Goal: Information Seeking & Learning: Learn about a topic

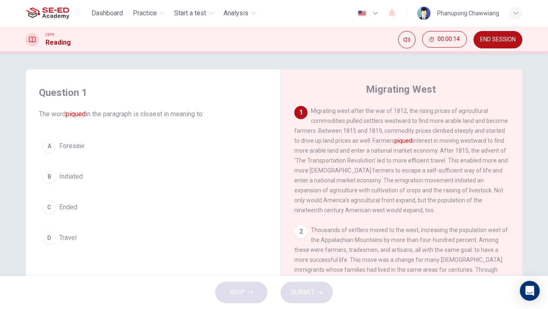
drag, startPoint x: 335, startPoint y: 111, endPoint x: 365, endPoint y: 112, distance: 29.4
click at [365, 112] on span "Migrating west after the war of 1812, the rising prices of agricultural commodi…" at bounding box center [400, 161] width 213 height 106
drag, startPoint x: 386, startPoint y: 133, endPoint x: 444, endPoint y: 134, distance: 58.8
click at [444, 134] on div "1 Migrating west after the war of 1812, the rising prices of agricultural commo…" at bounding box center [401, 160] width 215 height 109
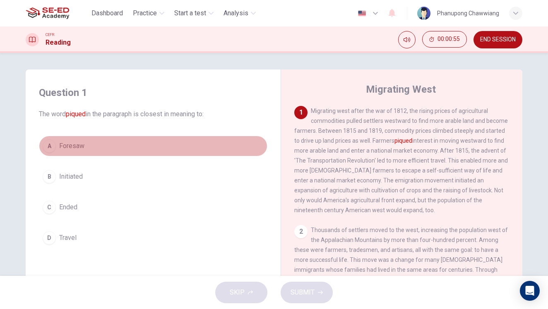
click at [91, 151] on button "A Foresaw" at bounding box center [153, 146] width 228 height 21
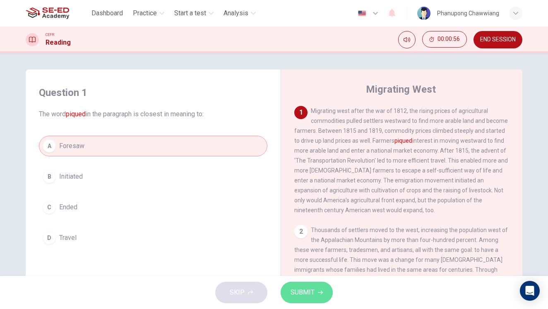
click at [312, 293] on span "SUBMIT" at bounding box center [302, 293] width 24 height 12
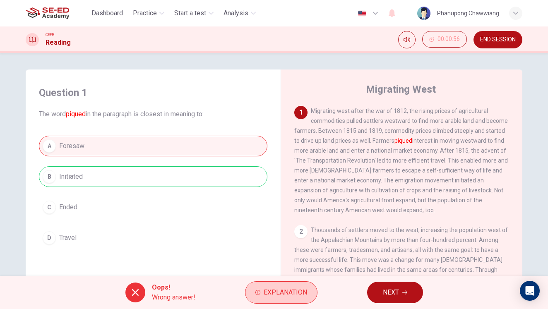
click at [258, 289] on button "Explanation" at bounding box center [281, 292] width 72 height 22
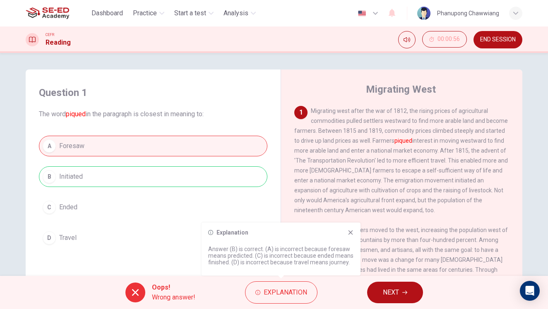
drag, startPoint x: 229, startPoint y: 249, endPoint x: 312, endPoint y: 250, distance: 82.7
click at [312, 250] on p "Answer (B) is correct. (A) is incorrect because foresaw means predicted. (C) is…" at bounding box center [281, 256] width 146 height 20
click at [351, 230] on icon at bounding box center [350, 232] width 7 height 7
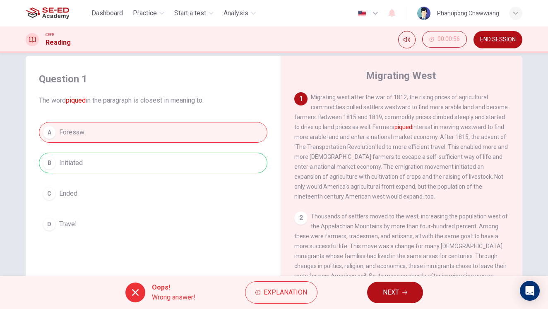
scroll to position [60, 0]
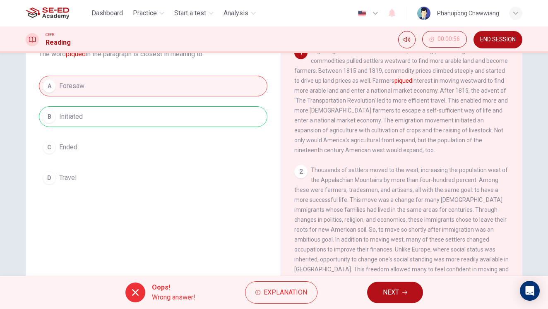
click at [377, 290] on button "NEXT" at bounding box center [395, 293] width 56 height 22
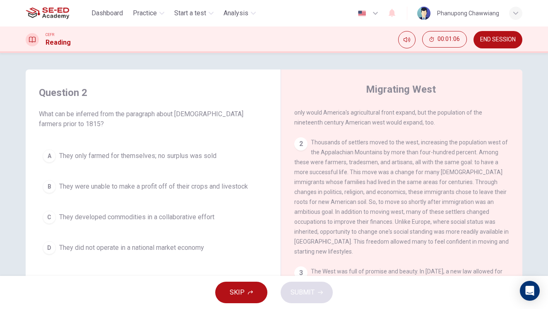
scroll to position [0, 0]
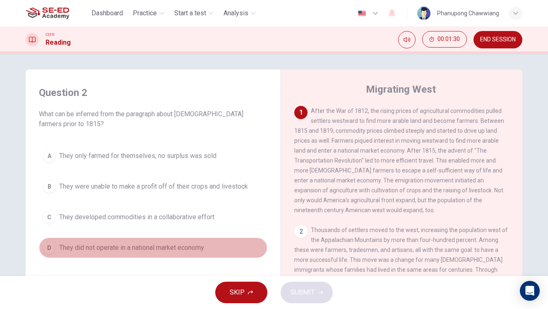
click at [188, 245] on span "They did not operate in a national market economy" at bounding box center [131, 248] width 145 height 10
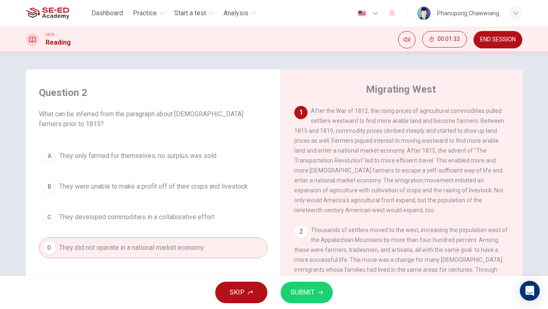
click at [303, 295] on span "SUBMIT" at bounding box center [302, 293] width 24 height 12
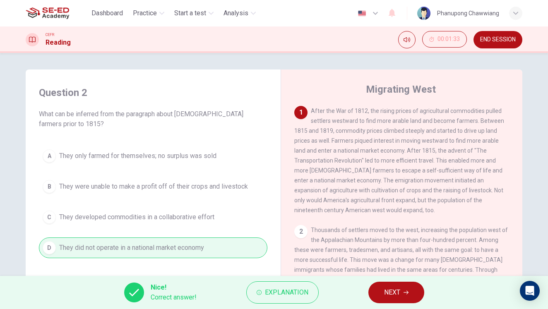
click at [400, 298] on button "NEXT" at bounding box center [396, 293] width 56 height 22
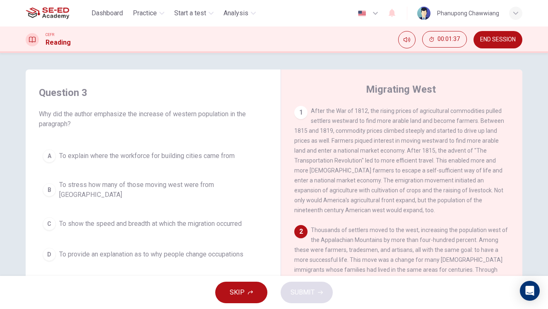
drag, startPoint x: 71, startPoint y: 112, endPoint x: 123, endPoint y: 127, distance: 54.3
click at [96, 114] on span "Why did the author emphasize the increase of western population in the paragrap…" at bounding box center [153, 119] width 228 height 20
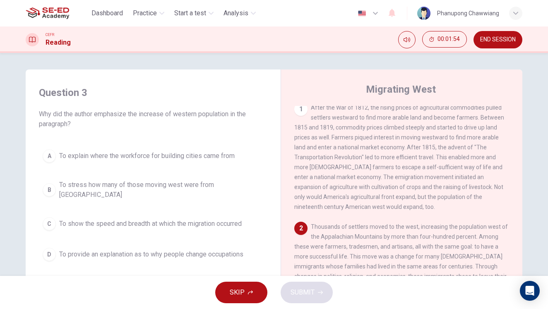
scroll to position [5, 0]
click at [189, 219] on span "To show the speed and breadth at which the migration occurred" at bounding box center [150, 224] width 182 height 10
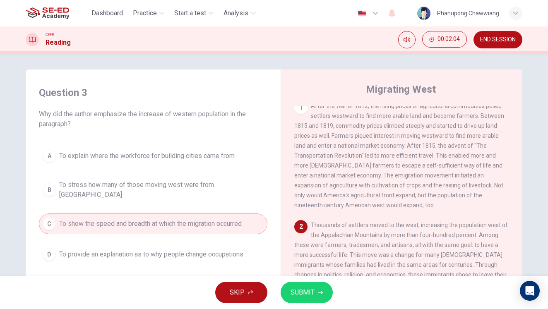
click at [176, 252] on span "To provide an explanation as to why people change occupations" at bounding box center [151, 254] width 184 height 10
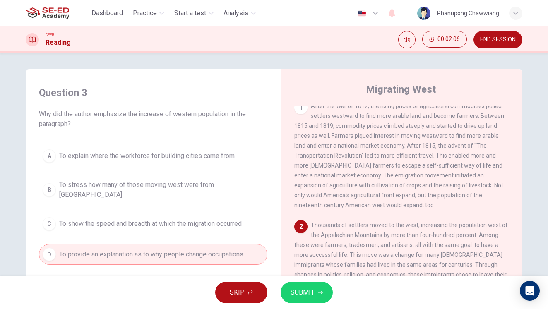
click at [120, 158] on span "To explain where the workforce for building cities came from" at bounding box center [146, 156] width 175 height 10
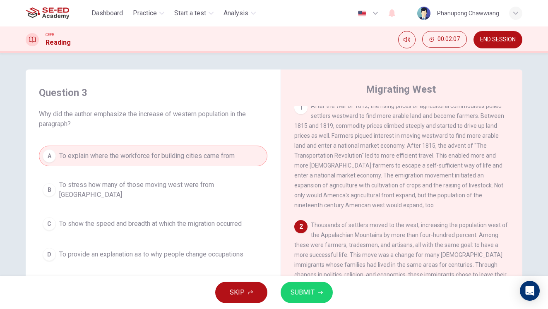
click at [151, 194] on button "B To stress how many of those moving west were from [GEOGRAPHIC_DATA]" at bounding box center [153, 189] width 228 height 27
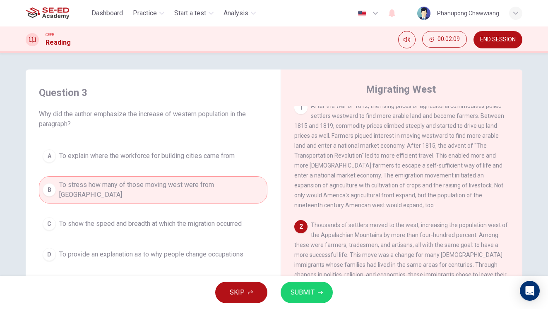
click at [139, 225] on button "C To show the speed and breadth at which the migration occurred" at bounding box center [153, 223] width 228 height 21
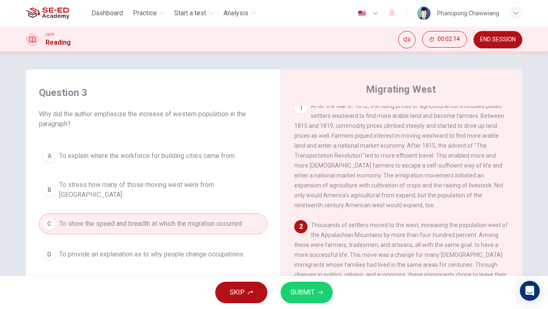
click at [124, 252] on span "To provide an explanation as to why people change occupations" at bounding box center [151, 254] width 184 height 10
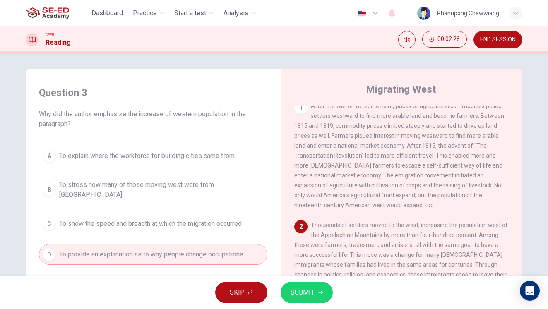
click at [180, 164] on button "A To explain where the workforce for building cities came from" at bounding box center [153, 156] width 228 height 21
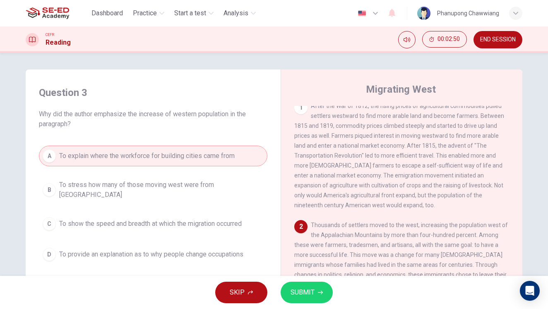
click at [165, 192] on button "B To stress how many of those moving west were from [GEOGRAPHIC_DATA]" at bounding box center [153, 189] width 228 height 27
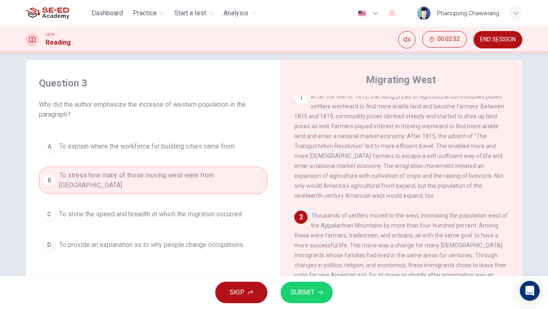
scroll to position [26, 0]
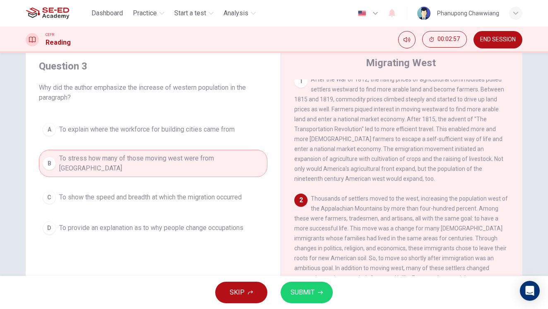
drag, startPoint x: 99, startPoint y: 196, endPoint x: 105, endPoint y: 198, distance: 6.1
click at [99, 196] on button "C To show the speed and breadth at which the migration occurred" at bounding box center [153, 197] width 228 height 21
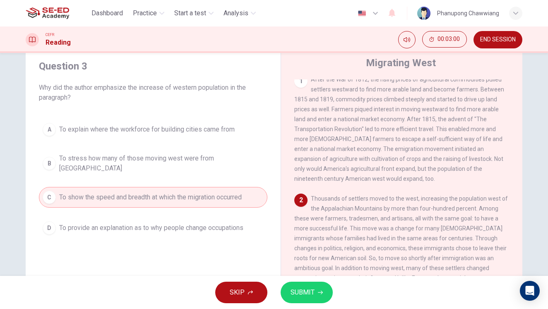
click at [148, 225] on span "To provide an explanation as to why people change occupations" at bounding box center [151, 228] width 184 height 10
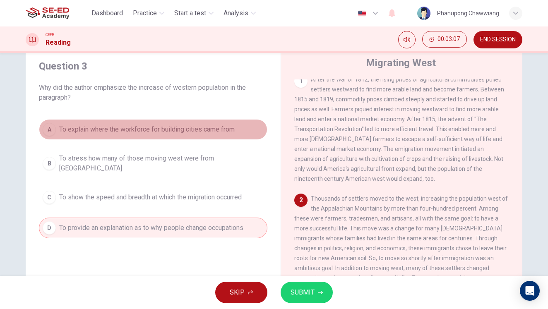
drag, startPoint x: 90, startPoint y: 125, endPoint x: 108, endPoint y: 127, distance: 17.9
click at [90, 125] on span "To explain where the workforce for building cities came from" at bounding box center [146, 130] width 175 height 10
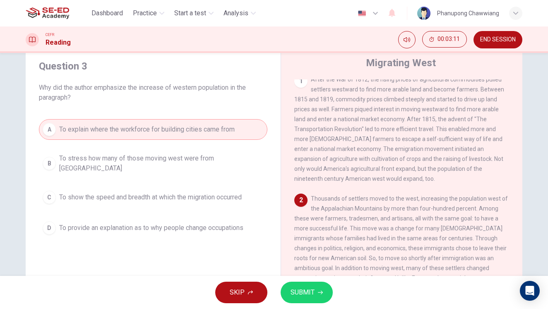
click at [99, 162] on span "To stress how many of those moving west were from [GEOGRAPHIC_DATA]" at bounding box center [161, 163] width 204 height 20
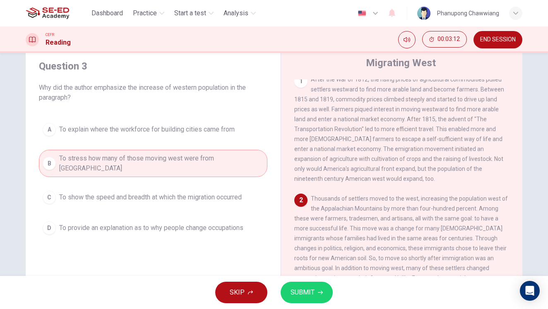
click at [193, 137] on button "A To explain where the workforce for building cities came from" at bounding box center [153, 129] width 228 height 21
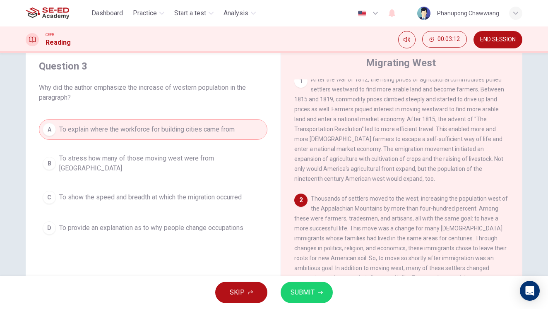
click at [192, 163] on span "To stress how many of those moving west were from [GEOGRAPHIC_DATA]" at bounding box center [161, 163] width 204 height 20
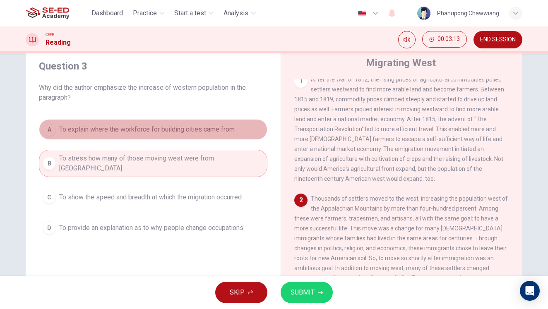
click at [207, 134] on span "To explain where the workforce for building cities came from" at bounding box center [146, 130] width 175 height 10
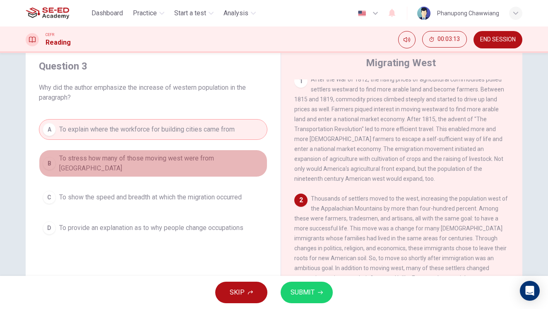
click at [208, 160] on span "To stress how many of those moving west were from [GEOGRAPHIC_DATA]" at bounding box center [161, 163] width 204 height 20
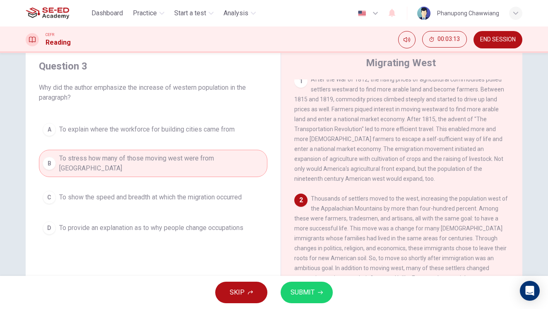
click at [213, 160] on span "To stress how many of those moving west were from [GEOGRAPHIC_DATA]" at bounding box center [161, 163] width 204 height 20
click at [297, 267] on span "Thousands of settlers moved to the west, increasing the population west of the …" at bounding box center [401, 253] width 214 height 116
click at [300, 288] on span "SUBMIT" at bounding box center [302, 293] width 24 height 12
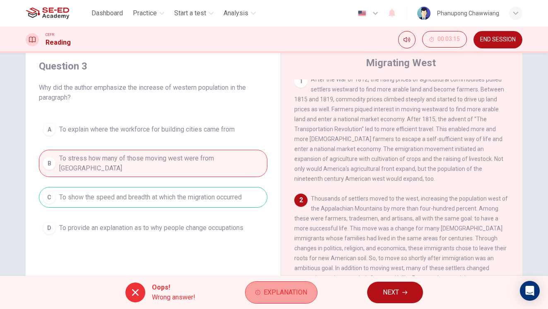
drag, startPoint x: 272, startPoint y: 293, endPoint x: 273, endPoint y: 289, distance: 4.6
click at [272, 293] on span "Explanation" at bounding box center [285, 293] width 43 height 12
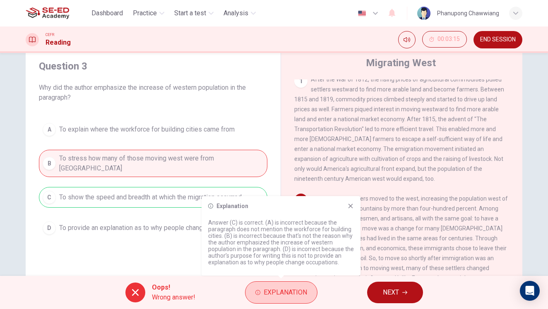
click at [272, 294] on span "Explanation" at bounding box center [285, 293] width 43 height 12
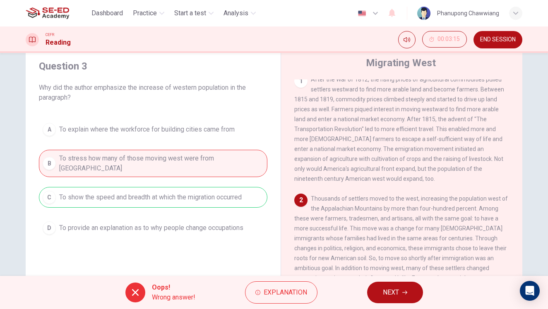
scroll to position [14, 0]
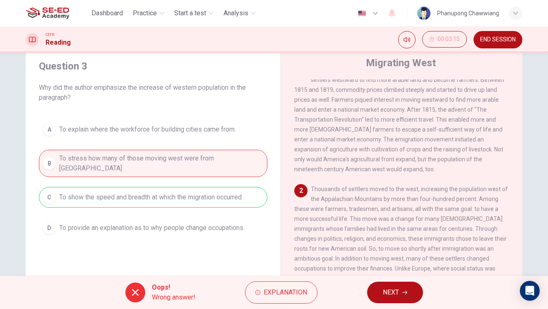
click at [391, 296] on span "NEXT" at bounding box center [391, 293] width 16 height 12
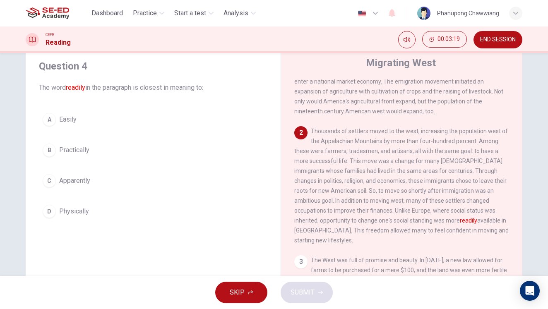
scroll to position [74, 0]
drag, startPoint x: 389, startPoint y: 210, endPoint x: 458, endPoint y: 210, distance: 69.1
click at [458, 210] on span "Thousands of settlers moved to the west, increasing the population west of the …" at bounding box center [401, 184] width 214 height 116
click at [99, 180] on button "C Apparently" at bounding box center [153, 180] width 228 height 21
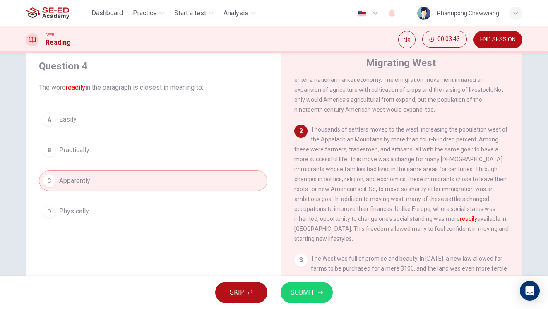
drag, startPoint x: 148, startPoint y: 128, endPoint x: 151, endPoint y: 131, distance: 4.7
click at [148, 128] on button "A Easily" at bounding box center [153, 119] width 228 height 21
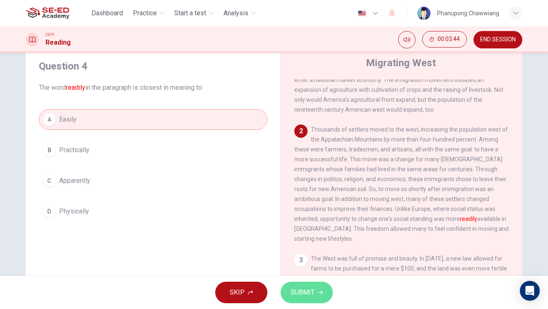
click at [302, 296] on span "SUBMIT" at bounding box center [302, 293] width 24 height 12
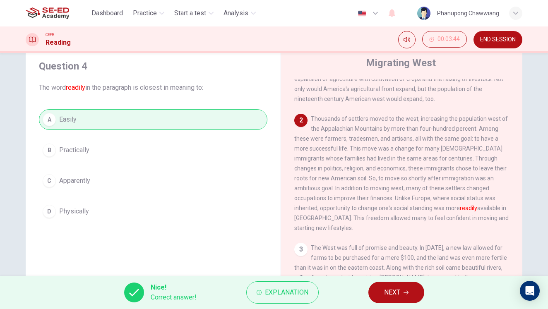
scroll to position [86, 0]
click at [390, 291] on span "NEXT" at bounding box center [392, 293] width 16 height 12
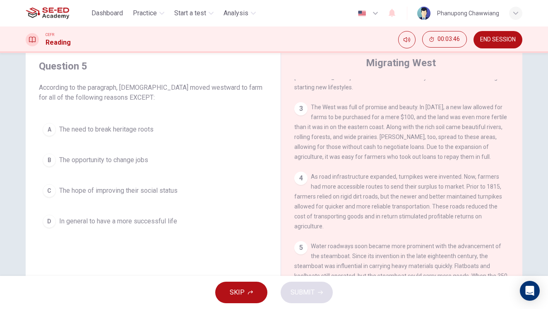
scroll to position [58, 0]
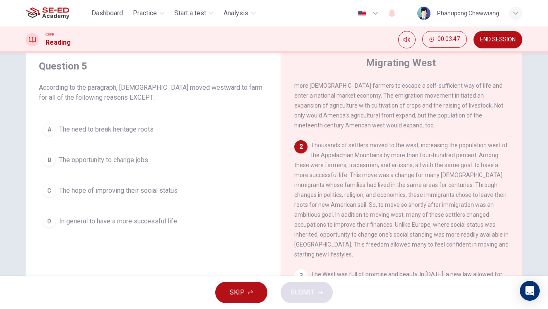
drag, startPoint x: 144, startPoint y: 88, endPoint x: 217, endPoint y: 93, distance: 72.9
click at [217, 93] on span "According to the paragraph, [DEMOGRAPHIC_DATA] moved westward to farm for all o…" at bounding box center [153, 93] width 228 height 20
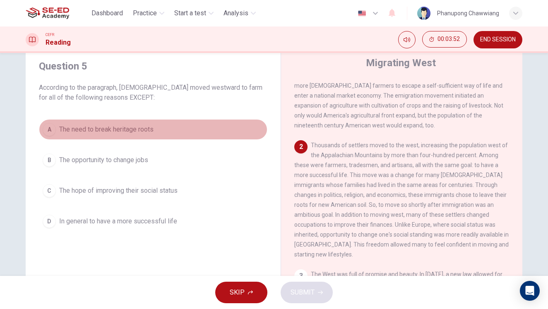
click at [138, 133] on span "The need to break heritage roots" at bounding box center [106, 130] width 94 height 10
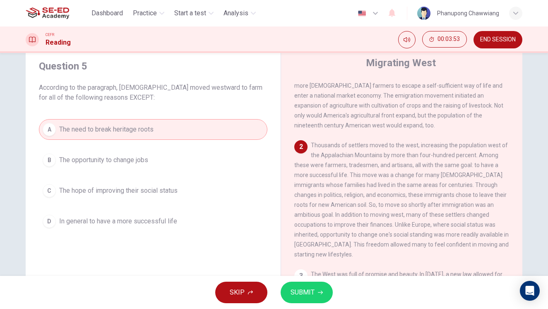
click at [155, 160] on button "B The opportunity to change jobs" at bounding box center [153, 160] width 228 height 21
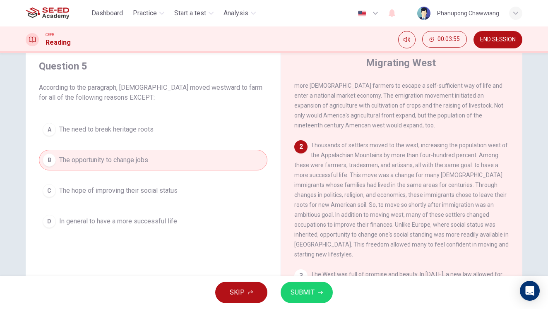
click at [192, 195] on button "C The hope of improving their social status" at bounding box center [153, 190] width 228 height 21
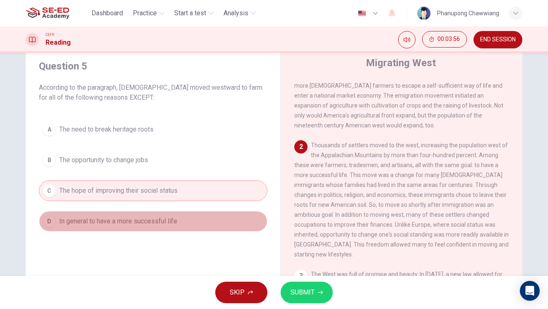
click at [192, 222] on button "D In general to have a more successful life" at bounding box center [153, 221] width 228 height 21
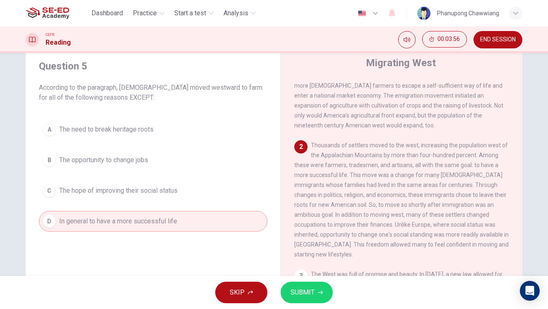
click at [199, 196] on button "C The hope of improving their social status" at bounding box center [153, 190] width 228 height 21
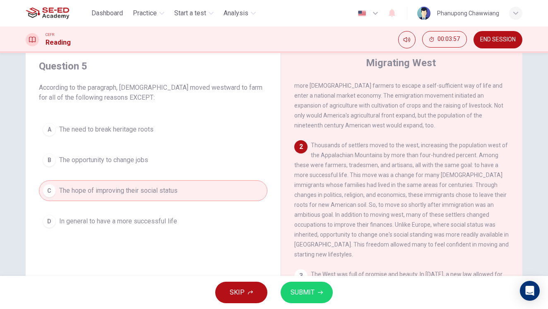
click at [307, 282] on div "SKIP SUBMIT" at bounding box center [274, 292] width 548 height 33
click at [309, 292] on span "SUBMIT" at bounding box center [302, 293] width 24 height 12
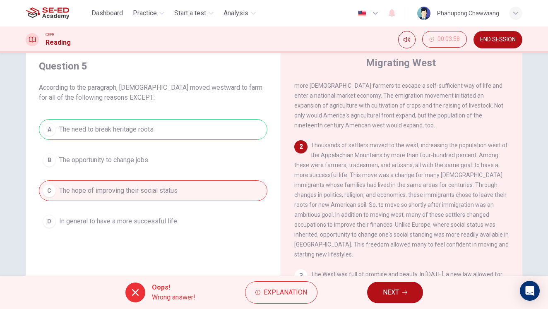
click at [381, 290] on button "NEXT" at bounding box center [395, 293] width 56 height 22
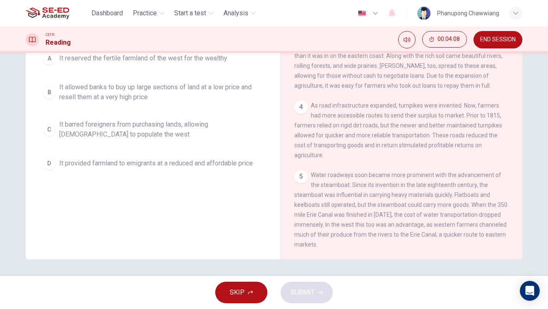
scroll to position [157, 0]
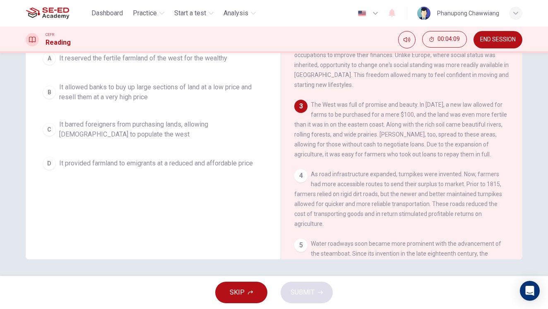
drag, startPoint x: 350, startPoint y: 106, endPoint x: 453, endPoint y: 118, distance: 103.3
click at [451, 115] on span "The West was full of promise and beauty. In [DATE], a new law allowed for farms…" at bounding box center [400, 129] width 213 height 56
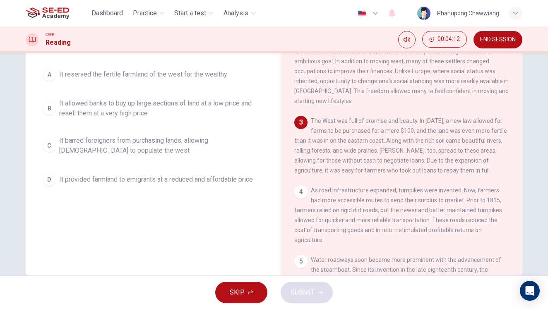
scroll to position [65, 0]
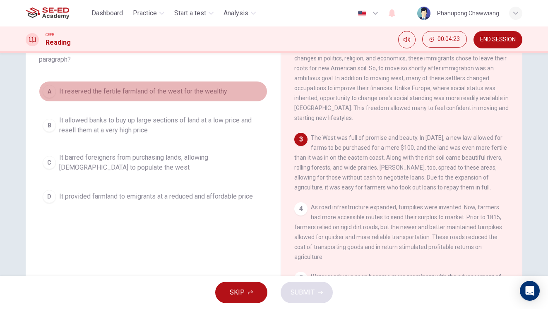
click at [153, 96] on button "A It reserved the fertile farmland of the west for the wealthy" at bounding box center [153, 91] width 228 height 21
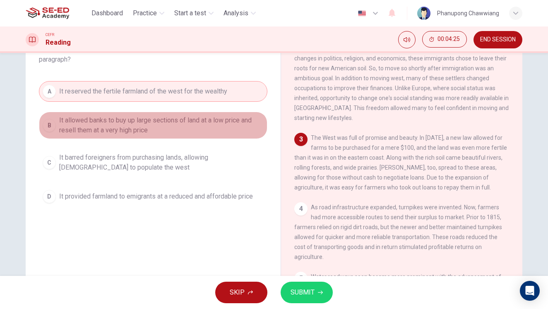
click at [160, 128] on span "It allowed banks to buy up large sections of land at a low price and resell the…" at bounding box center [161, 125] width 204 height 20
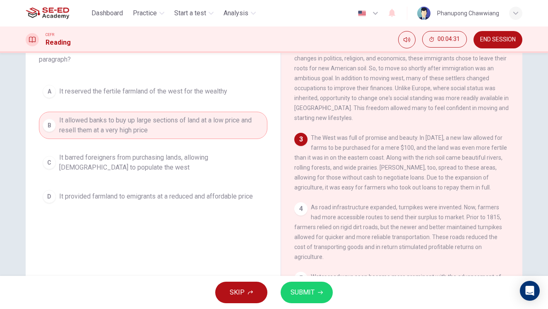
click at [138, 169] on span "It barred foreigners from purchasing lands, allowing [DEMOGRAPHIC_DATA] to popu…" at bounding box center [161, 163] width 204 height 20
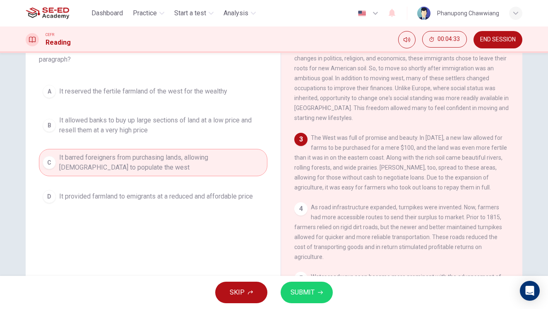
click at [134, 201] on span "It provided farmland to emigrants at a reduced and affordable price" at bounding box center [156, 197] width 194 height 10
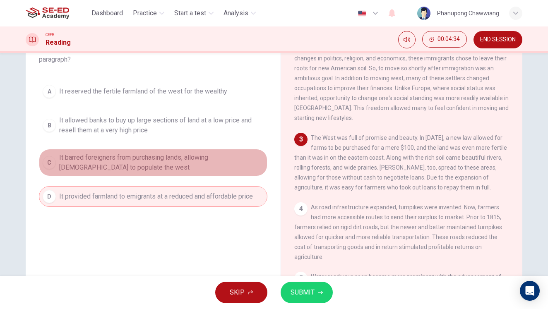
click at [139, 157] on span "It barred foreigners from purchasing lands, allowing [DEMOGRAPHIC_DATA] to popu…" at bounding box center [161, 163] width 204 height 20
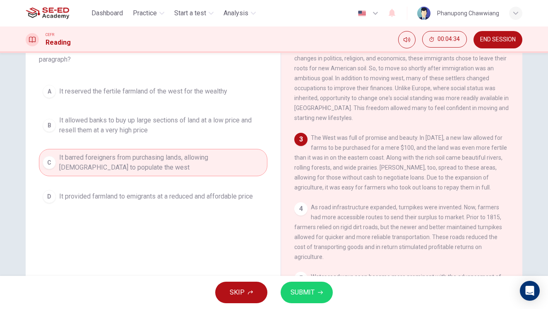
click at [139, 198] on span "It provided farmland to emigrants at a reduced and affordable price" at bounding box center [156, 197] width 194 height 10
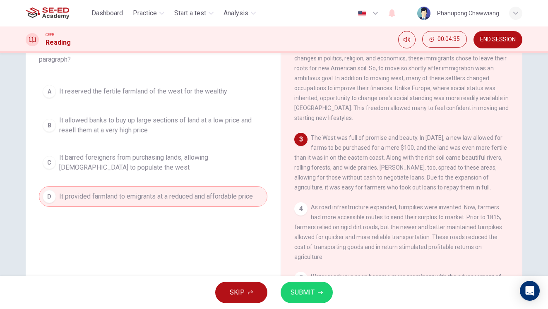
click at [146, 162] on span "It barred foreigners from purchasing lands, allowing [DEMOGRAPHIC_DATA] to popu…" at bounding box center [161, 163] width 204 height 20
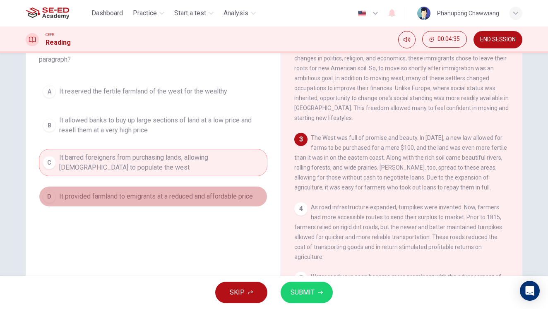
click at [146, 192] on span "It provided farmland to emigrants at a reduced and affordable price" at bounding box center [156, 197] width 194 height 10
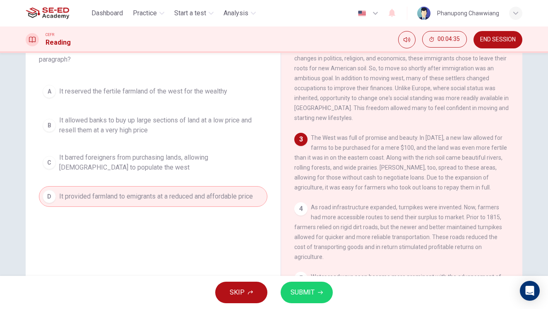
click at [145, 161] on span "It barred foreigners from purchasing lands, allowing [DEMOGRAPHIC_DATA] to popu…" at bounding box center [161, 163] width 204 height 20
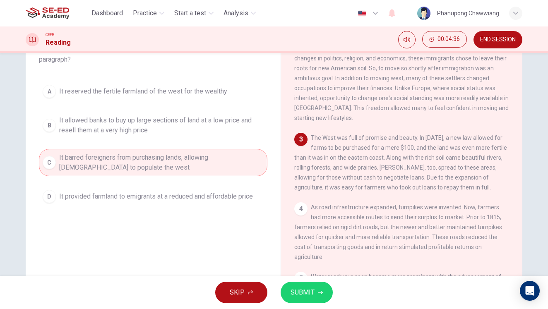
click at [156, 199] on span "It provided farmland to emigrants at a reduced and affordable price" at bounding box center [156, 197] width 194 height 10
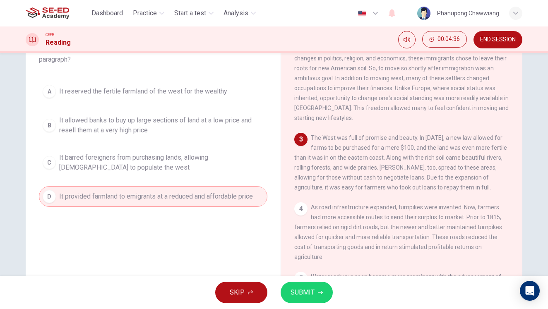
click at [154, 156] on span "It barred foreigners from purchasing lands, allowing [DEMOGRAPHIC_DATA] to popu…" at bounding box center [161, 163] width 204 height 20
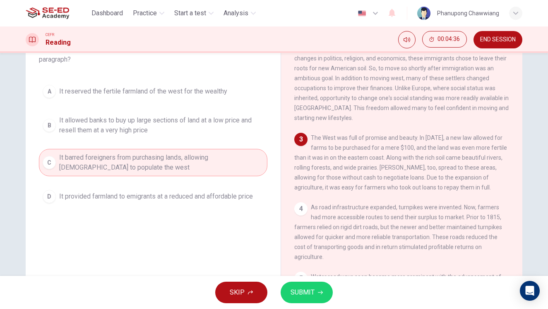
click at [159, 198] on span "It provided farmland to emigrants at a reduced and affordable price" at bounding box center [156, 197] width 194 height 10
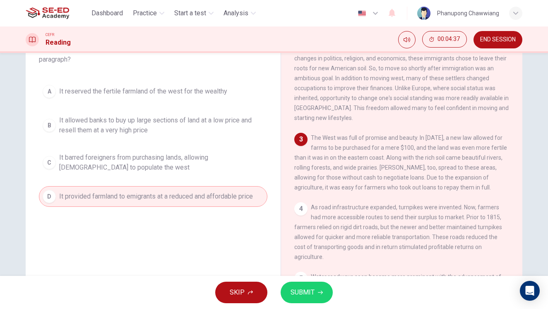
click at [155, 151] on button "C It barred foreigners from purchasing lands, allowing [DEMOGRAPHIC_DATA] to po…" at bounding box center [153, 162] width 228 height 27
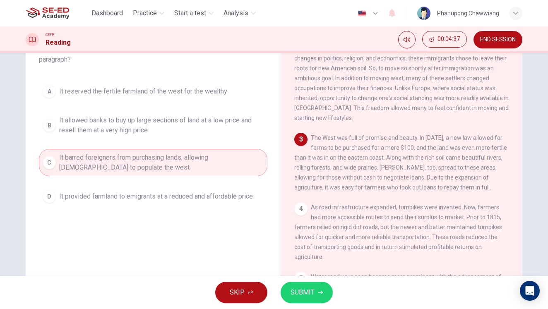
click at [153, 189] on button "D It provided farmland to emigrants at a reduced and affordable price" at bounding box center [153, 196] width 228 height 21
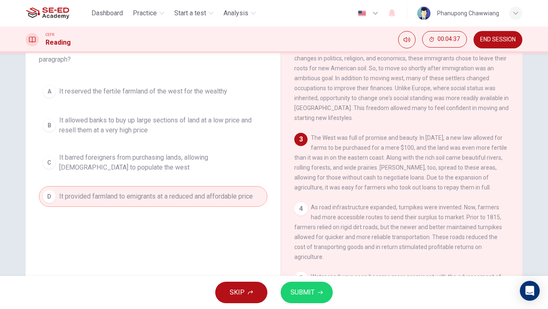
click at [152, 153] on span "It barred foreigners from purchasing lands, allowing [DEMOGRAPHIC_DATA] to popu…" at bounding box center [161, 163] width 204 height 20
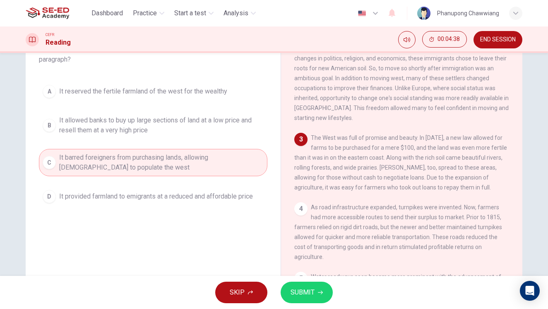
click at [160, 204] on button "D It provided farmland to emigrants at a reduced and affordable price" at bounding box center [153, 196] width 228 height 21
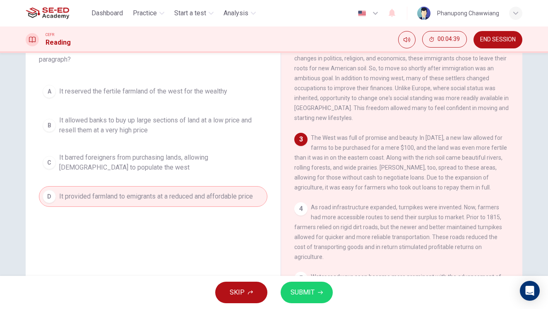
click at [157, 206] on div "Question 6 What is the significance of the law passed in [DATE] According to th…" at bounding box center [153, 114] width 242 height 202
click at [160, 172] on span "It barred foreigners from purchasing lands, allowing [DEMOGRAPHIC_DATA] to popu…" at bounding box center [161, 163] width 204 height 20
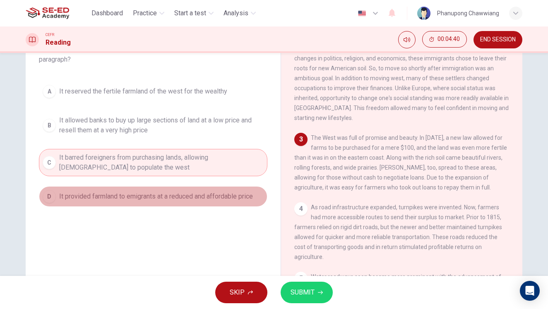
click at [163, 197] on span "It provided farmland to emigrants at a reduced and affordable price" at bounding box center [156, 197] width 194 height 10
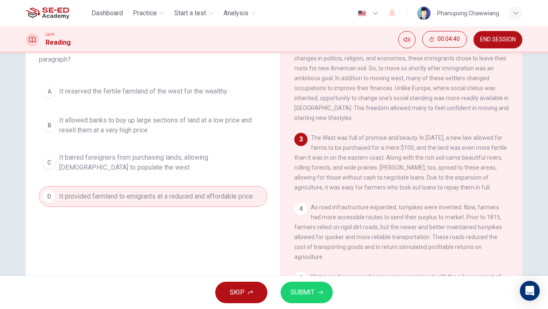
click at [162, 169] on span "It barred foreigners from purchasing lands, allowing [DEMOGRAPHIC_DATA] to popu…" at bounding box center [161, 163] width 204 height 20
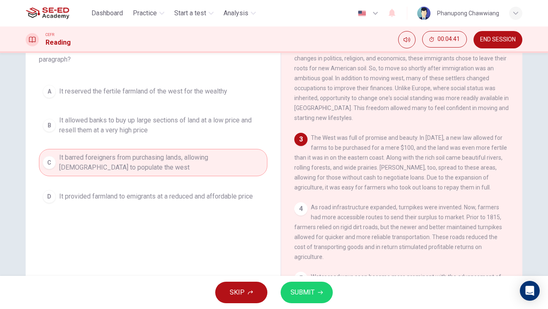
click at [162, 184] on div "A It reserved the fertile farmland of the west for the wealthy B It allowed ban…" at bounding box center [153, 144] width 228 height 126
click at [162, 166] on span "It barred foreigners from purchasing lands, allowing [DEMOGRAPHIC_DATA] to popu…" at bounding box center [161, 163] width 204 height 20
click at [324, 298] on button "SUBMIT" at bounding box center [306, 293] width 52 height 22
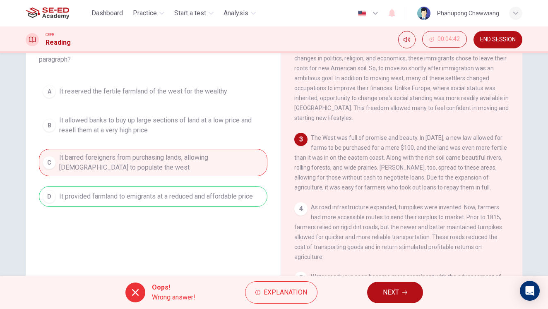
click at [384, 295] on span "NEXT" at bounding box center [391, 293] width 16 height 12
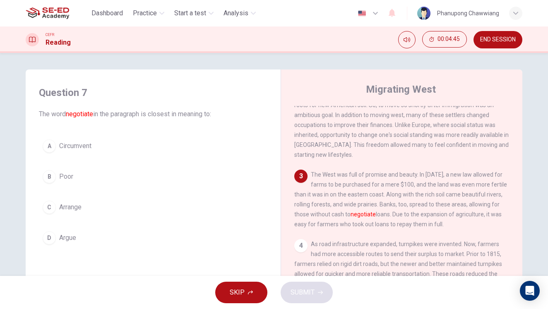
scroll to position [216, 0]
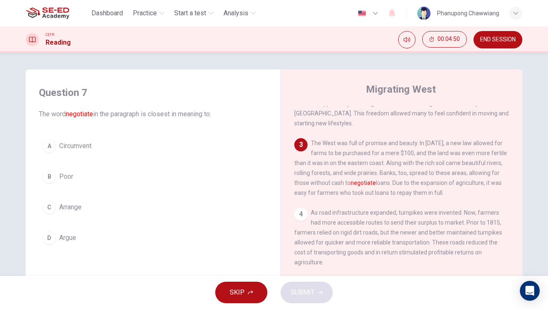
drag, startPoint x: 455, startPoint y: 174, endPoint x: 448, endPoint y: 175, distance: 7.9
click at [481, 173] on span "The West was full of promise and beauty. In [DATE], a new law allowed for farms…" at bounding box center [400, 168] width 213 height 56
drag, startPoint x: 316, startPoint y: 184, endPoint x: 455, endPoint y: 183, distance: 138.2
click at [454, 183] on span "The West was full of promise and beauty. In [DATE], a new law allowed for farms…" at bounding box center [400, 168] width 213 height 56
click at [74, 208] on span "Arrange" at bounding box center [70, 207] width 22 height 10
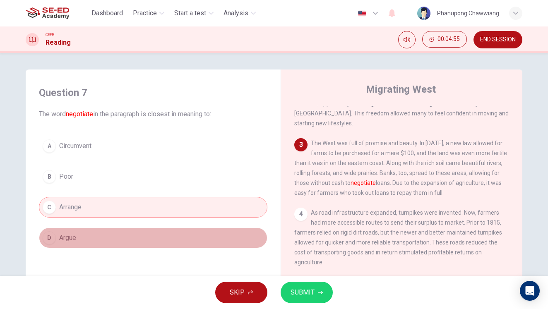
click at [85, 240] on button "D Argue" at bounding box center [153, 238] width 228 height 21
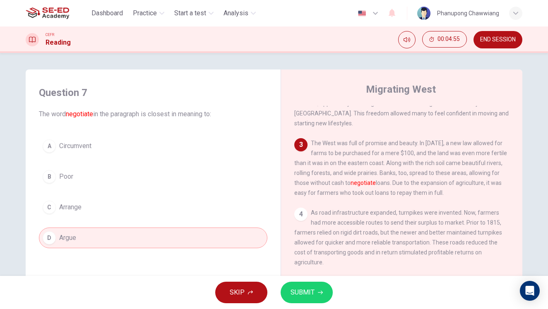
click at [107, 151] on button "A Circumvent" at bounding box center [153, 146] width 228 height 21
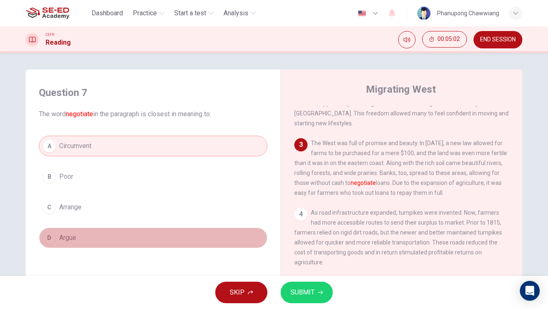
click at [121, 230] on button "D Argue" at bounding box center [153, 238] width 228 height 21
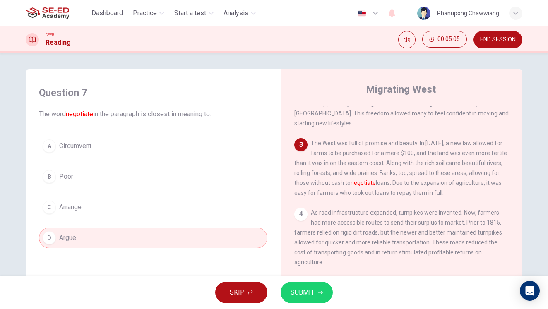
click at [143, 209] on button "C Arrange" at bounding box center [153, 207] width 228 height 21
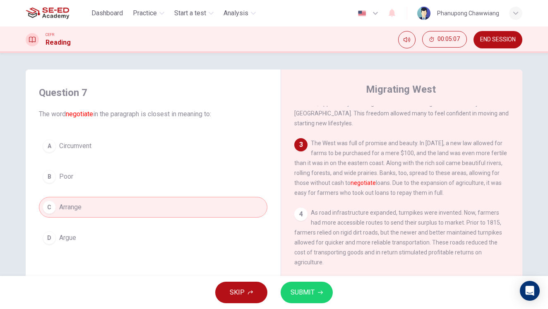
click at [296, 296] on span "SUBMIT" at bounding box center [302, 293] width 24 height 12
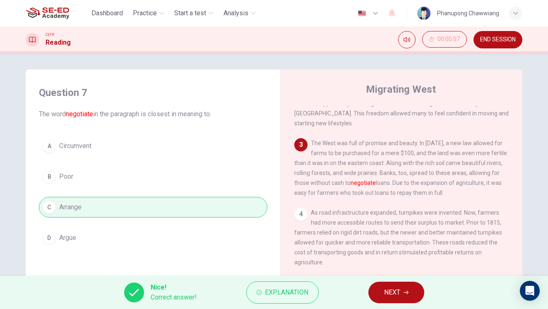
click at [398, 295] on span "NEXT" at bounding box center [392, 293] width 16 height 12
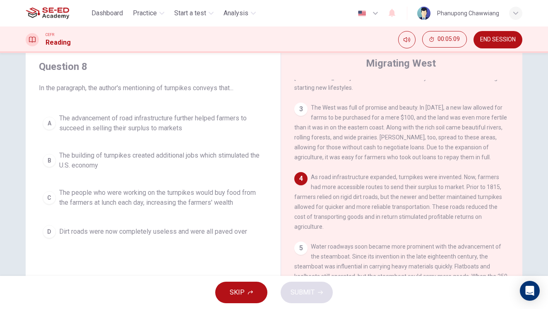
scroll to position [43, 0]
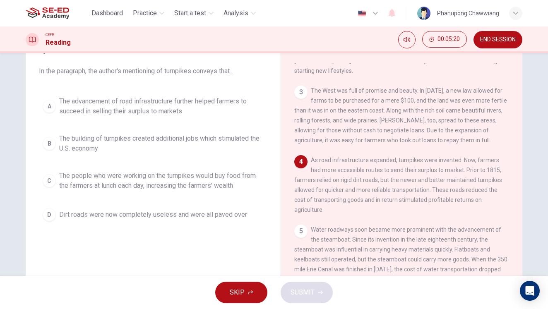
drag, startPoint x: 309, startPoint y: 160, endPoint x: 483, endPoint y: 162, distance: 174.2
click at [483, 162] on span "As road infrastructure expanded, turnpikes were invented. Now, farmers had more…" at bounding box center [398, 185] width 208 height 56
drag, startPoint x: 308, startPoint y: 174, endPoint x: 372, endPoint y: 176, distance: 64.2
click at [371, 176] on div "4 As road infrastructure expanded, turnpikes were invented. Now, farmers had mo…" at bounding box center [401, 185] width 215 height 60
click at [163, 116] on span "The advancement of road infrastructure further helped farmers to succeed in sel…" at bounding box center [161, 106] width 204 height 20
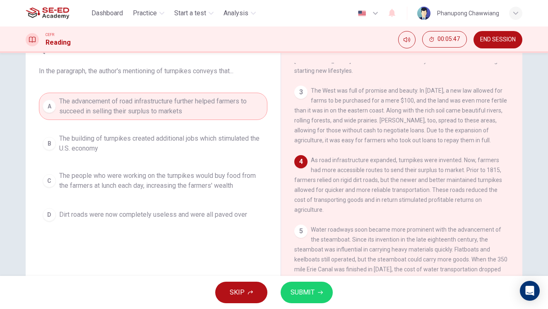
click at [307, 297] on span "SUBMIT" at bounding box center [302, 293] width 24 height 12
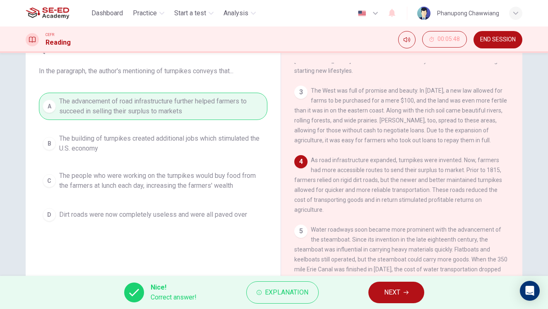
click at [405, 289] on button "NEXT" at bounding box center [396, 293] width 56 height 22
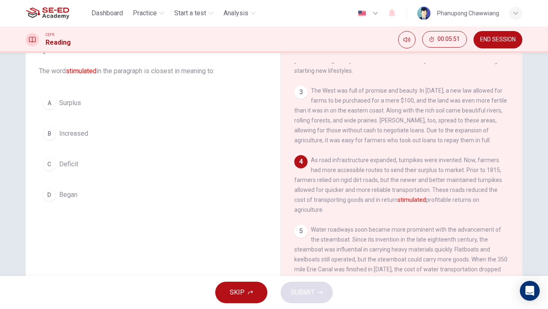
scroll to position [45, 0]
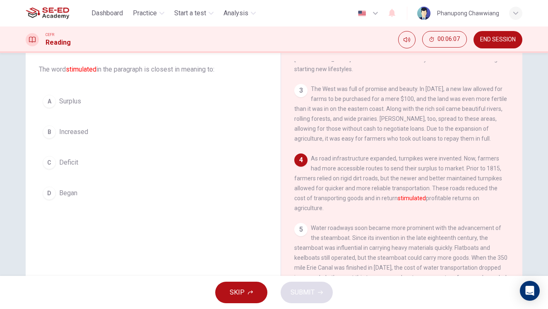
click at [79, 131] on span "Increased" at bounding box center [73, 132] width 29 height 10
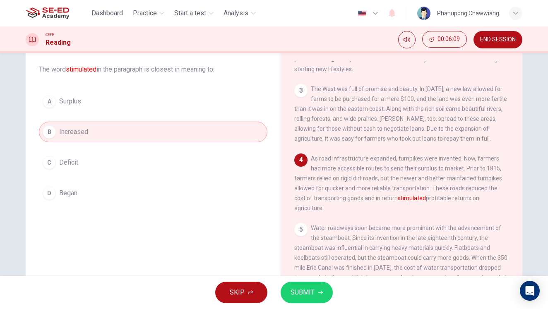
click at [314, 292] on button "SUBMIT" at bounding box center [306, 293] width 52 height 22
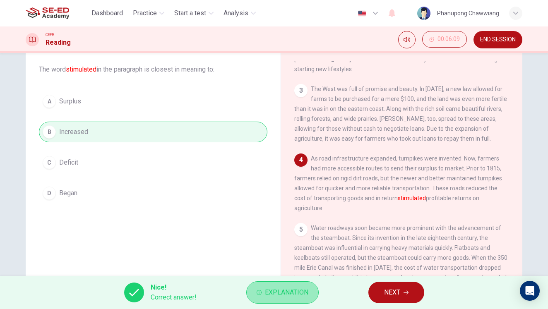
click at [266, 295] on span "Explanation" at bounding box center [286, 293] width 43 height 12
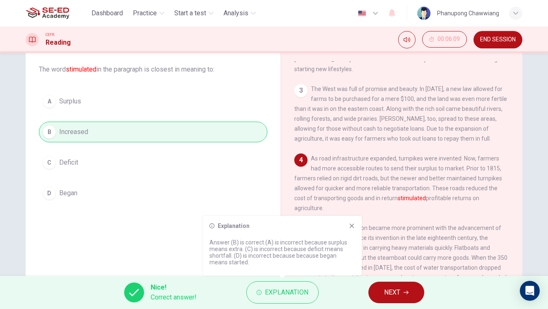
click at [352, 227] on icon at bounding box center [351, 226] width 7 height 7
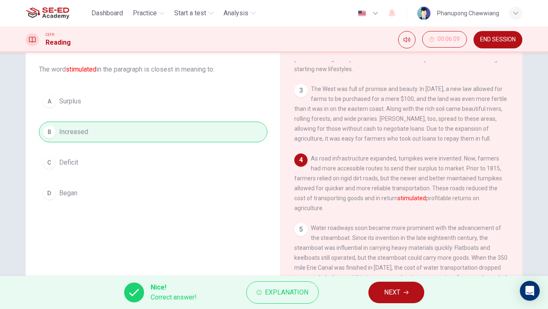
click at [385, 285] on button "NEXT" at bounding box center [396, 293] width 56 height 22
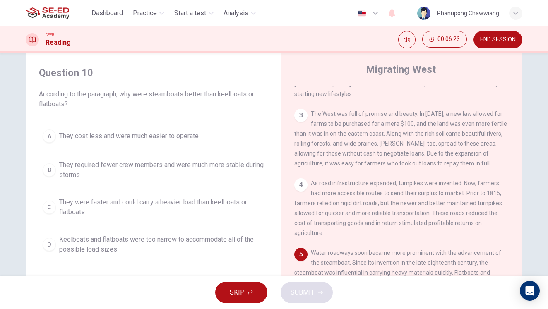
scroll to position [82, 0]
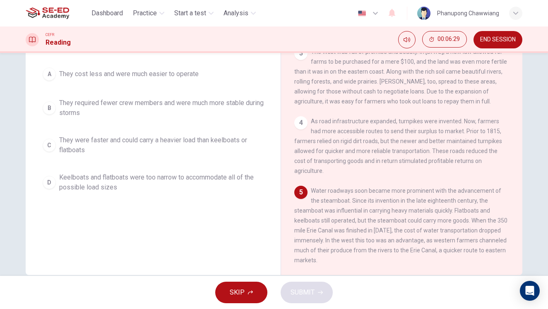
drag, startPoint x: 311, startPoint y: 192, endPoint x: 407, endPoint y: 191, distance: 96.8
click at [402, 191] on span "Water roadways soon became more prominent with the advancement of the steamboat…" at bounding box center [400, 225] width 213 height 76
drag, startPoint x: 416, startPoint y: 202, endPoint x: 473, endPoint y: 201, distance: 56.7
click at [473, 201] on span "Water roadways soon became more prominent with the advancement of the steamboat…" at bounding box center [400, 225] width 213 height 76
drag, startPoint x: 313, startPoint y: 213, endPoint x: 473, endPoint y: 213, distance: 159.7
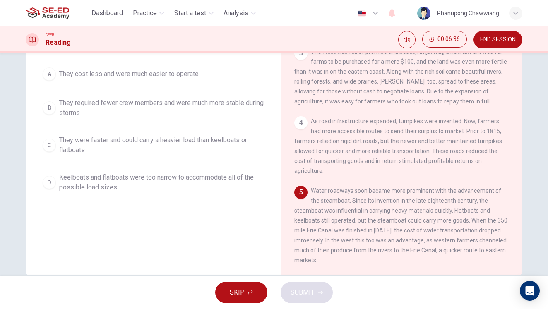
click at [473, 213] on span "Water roadways soon became more prominent with the advancement of the steamboat…" at bounding box center [400, 225] width 213 height 76
click at [476, 210] on span "Water roadways soon became more prominent with the advancement of the steamboat…" at bounding box center [400, 225] width 213 height 76
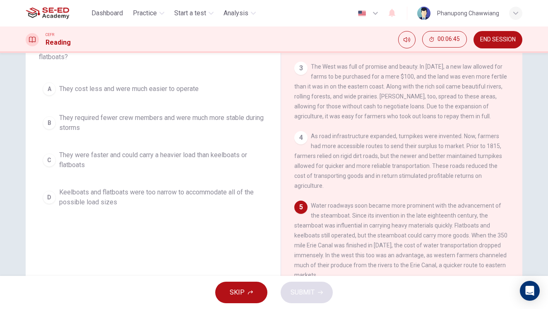
drag, startPoint x: 393, startPoint y: 225, endPoint x: 454, endPoint y: 227, distance: 61.3
click at [454, 227] on span "Water roadways soon became more prominent with the advancement of the steamboat…" at bounding box center [400, 240] width 213 height 76
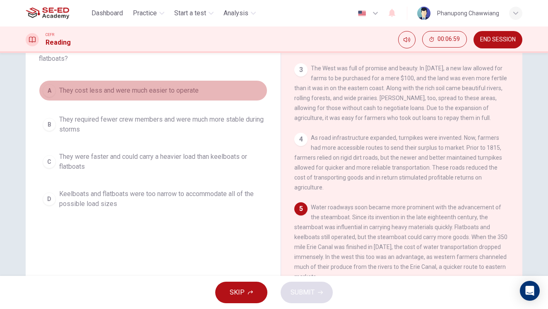
click at [109, 86] on span "They cost less and were much easier to operate" at bounding box center [128, 91] width 139 height 10
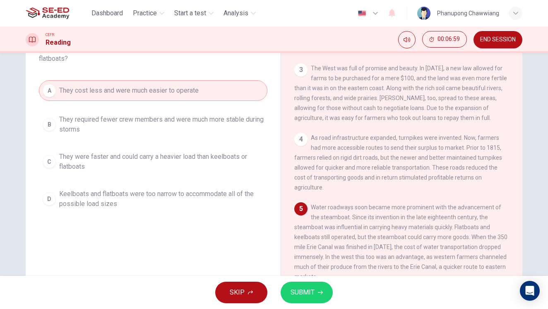
click at [166, 133] on span "They required fewer crew members and were much more stable during storms" at bounding box center [161, 125] width 204 height 20
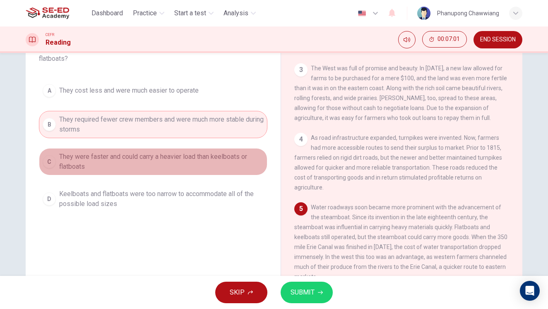
click at [184, 161] on span "They were faster and could carry a heavier load than keelboats or flatboats" at bounding box center [161, 162] width 204 height 20
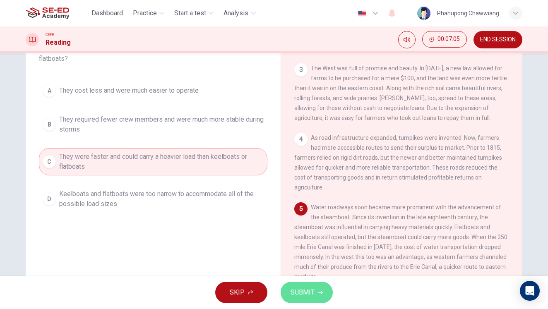
click at [297, 292] on span "SUBMIT" at bounding box center [302, 293] width 24 height 12
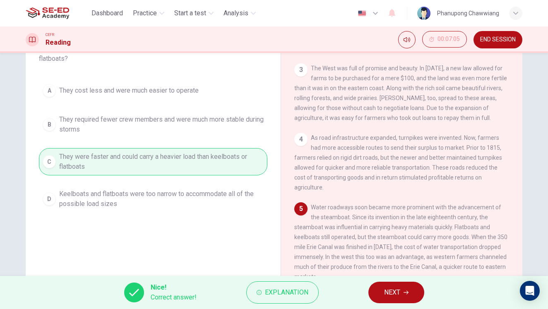
drag, startPoint x: 392, startPoint y: 293, endPoint x: 363, endPoint y: 267, distance: 39.0
click at [392, 292] on span "NEXT" at bounding box center [392, 293] width 16 height 12
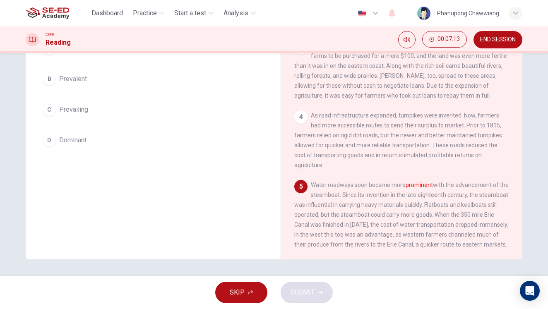
scroll to position [0, 0]
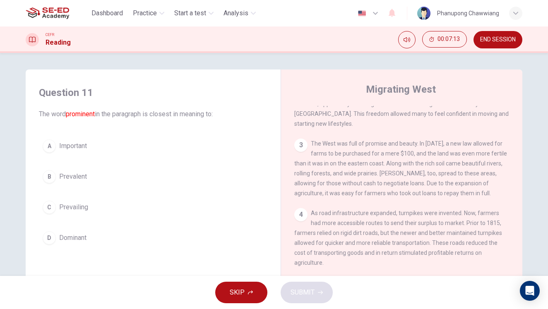
click at [129, 137] on button "A Important" at bounding box center [153, 146] width 228 height 21
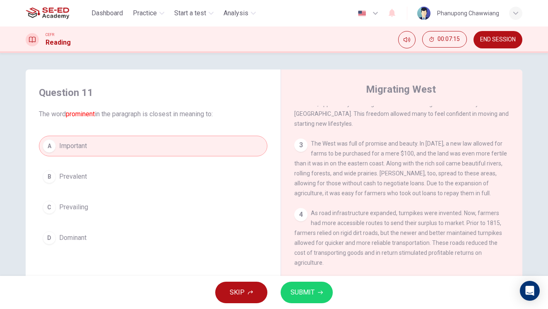
click at [293, 288] on span "SUBMIT" at bounding box center [302, 293] width 24 height 12
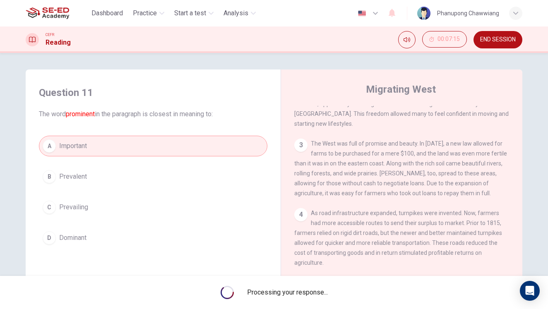
scroll to position [53, 0]
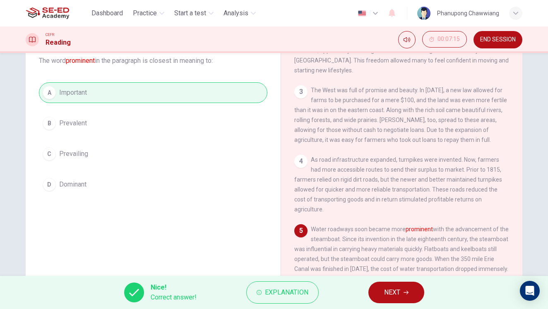
click at [385, 290] on span "NEXT" at bounding box center [392, 293] width 16 height 12
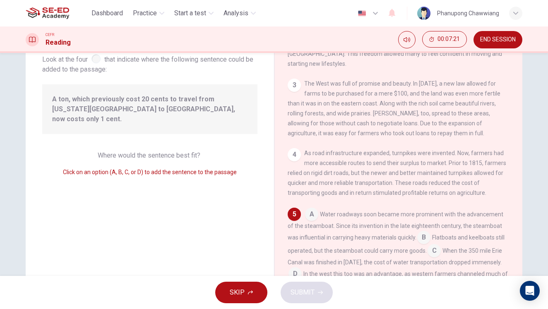
scroll to position [55, 0]
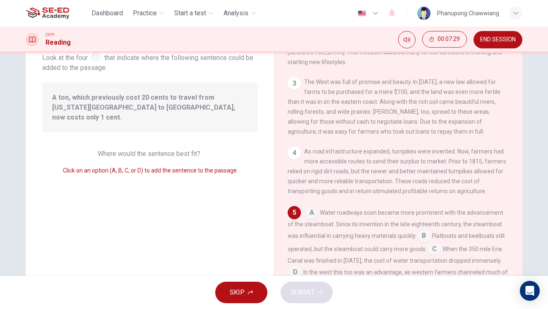
click at [422, 230] on input at bounding box center [423, 236] width 13 height 13
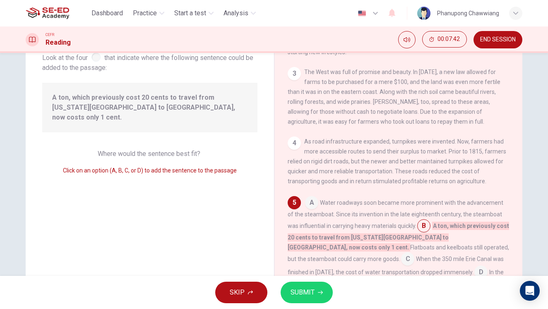
scroll to position [98, 0]
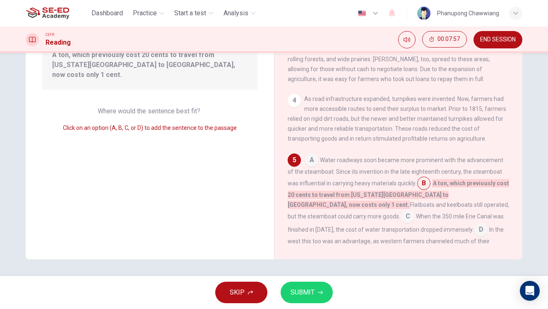
click at [401, 211] on input at bounding box center [407, 217] width 13 height 13
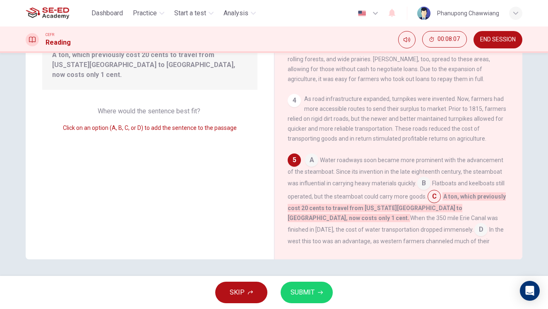
click at [474, 224] on input at bounding box center [480, 230] width 13 height 13
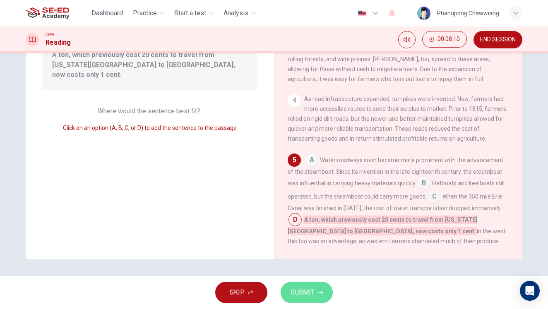
drag, startPoint x: 300, startPoint y: 293, endPoint x: 285, endPoint y: 281, distance: 18.2
click at [300, 293] on span "SUBMIT" at bounding box center [302, 293] width 24 height 12
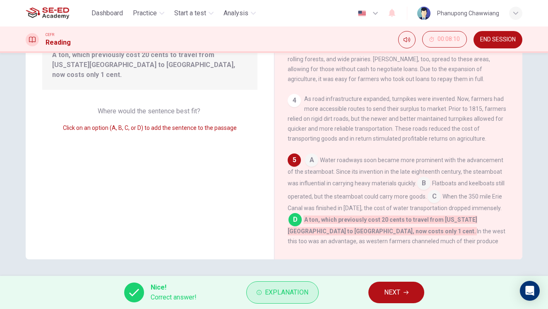
click at [293, 296] on span "Explanation" at bounding box center [286, 293] width 43 height 12
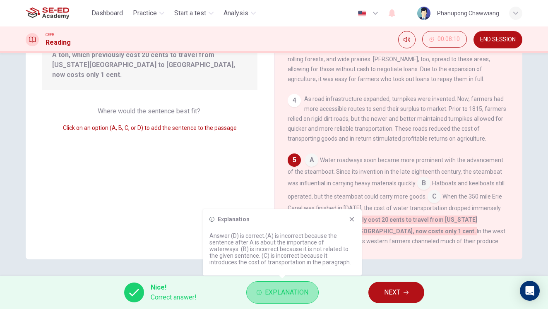
click at [293, 296] on span "Explanation" at bounding box center [286, 293] width 43 height 12
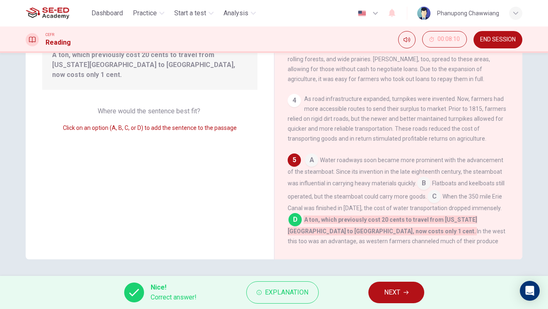
scroll to position [0, 0]
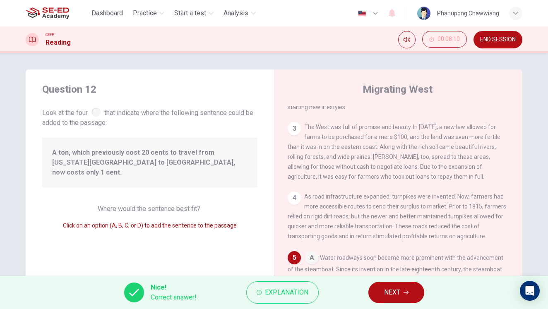
click at [386, 296] on span "NEXT" at bounding box center [392, 293] width 16 height 12
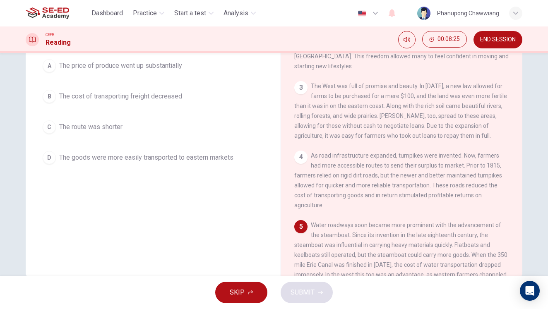
scroll to position [22, 0]
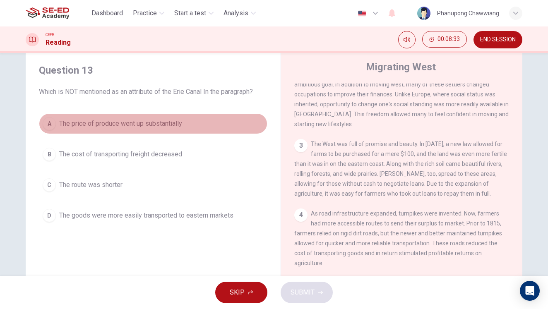
click at [136, 127] on span "The price of produce went up substantially" at bounding box center [120, 124] width 123 height 10
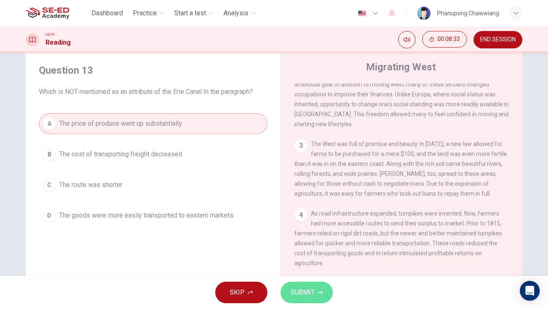
click at [312, 291] on span "SUBMIT" at bounding box center [302, 293] width 24 height 12
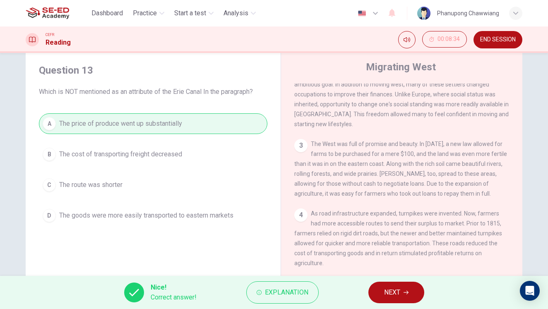
click at [395, 292] on span "NEXT" at bounding box center [392, 293] width 16 height 12
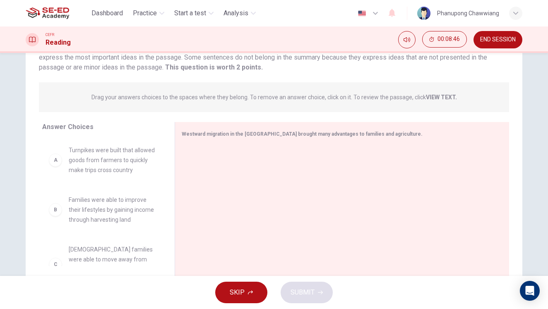
scroll to position [94, 0]
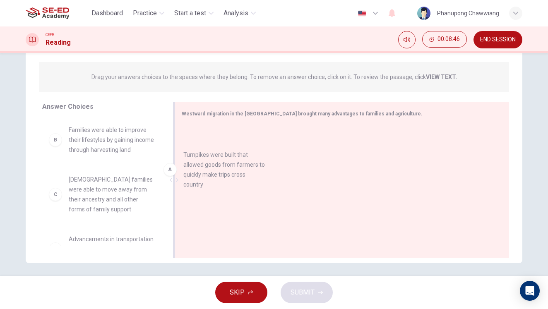
drag, startPoint x: 142, startPoint y: 153, endPoint x: 283, endPoint y: 188, distance: 144.5
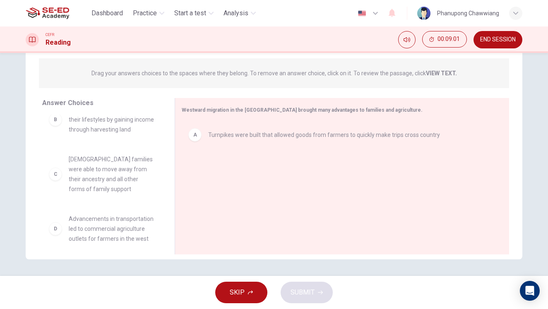
scroll to position [27, 0]
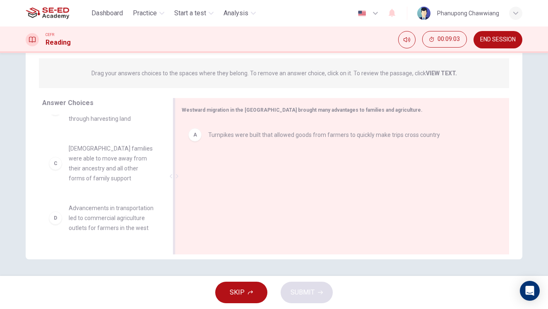
drag, startPoint x: 99, startPoint y: 162, endPoint x: 307, endPoint y: 199, distance: 211.7
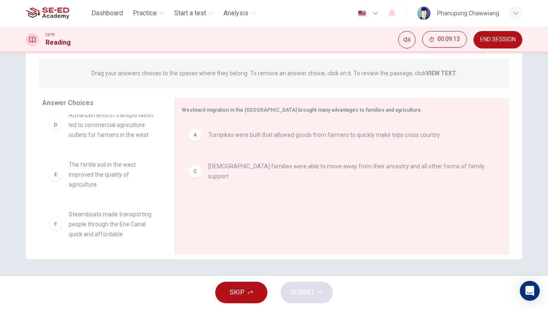
scroll to position [74, 0]
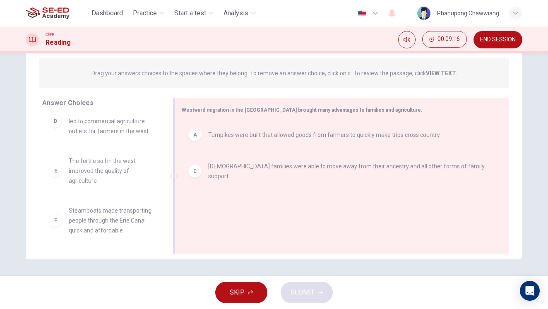
drag, startPoint x: 90, startPoint y: 224, endPoint x: 242, endPoint y: 205, distance: 152.6
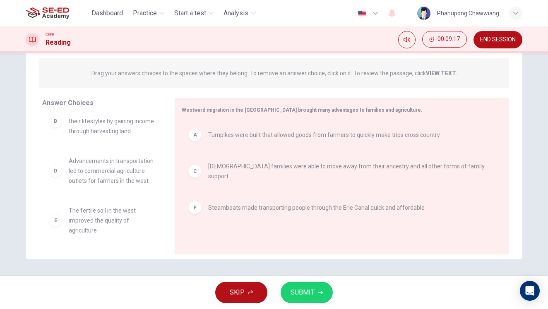
scroll to position [25, 0]
drag, startPoint x: 315, startPoint y: 290, endPoint x: 321, endPoint y: 285, distance: 7.9
click at [315, 289] on button "SUBMIT" at bounding box center [306, 293] width 52 height 22
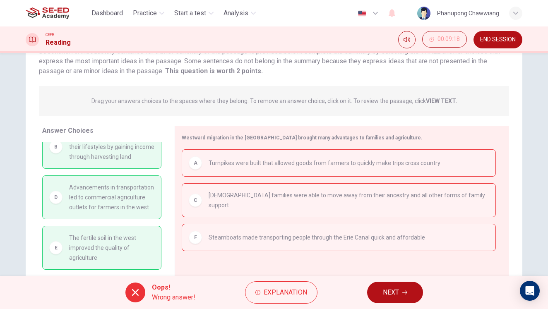
scroll to position [98, 0]
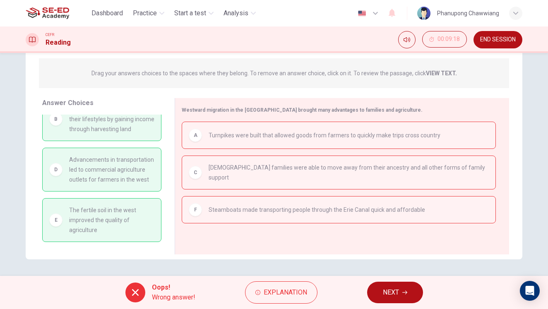
click at [394, 299] on button "NEXT" at bounding box center [395, 293] width 56 height 22
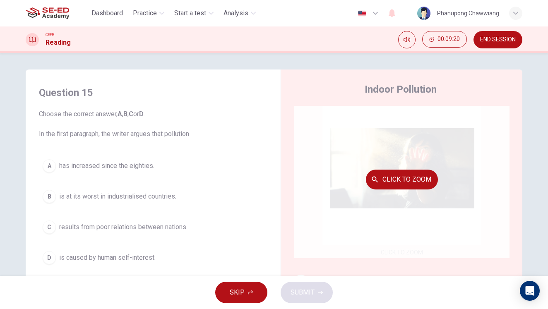
scroll to position [68, 0]
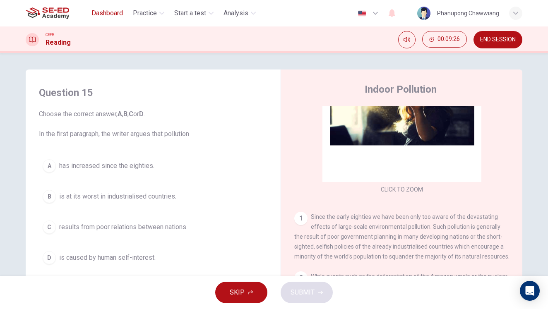
click at [114, 12] on span "Dashboard" at bounding box center [106, 13] width 31 height 10
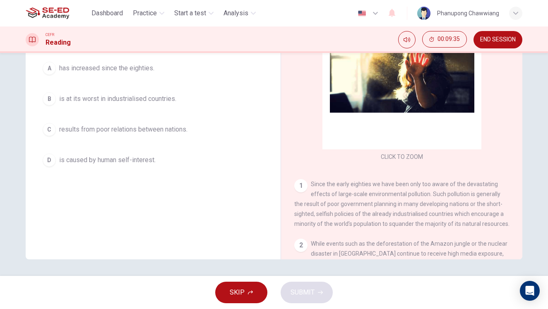
scroll to position [53, 0]
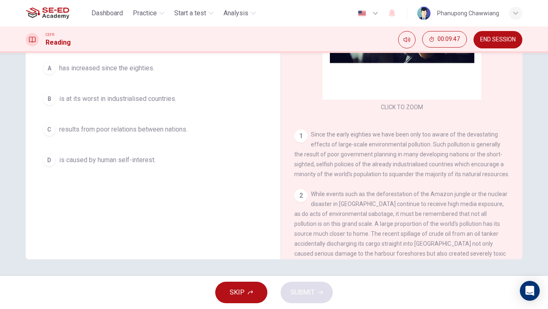
drag, startPoint x: 363, startPoint y: 145, endPoint x: 433, endPoint y: 149, distance: 70.4
click at [433, 149] on div "1 Since the early eighties we have been only too aware of the devastating effec…" at bounding box center [401, 154] width 215 height 50
drag, startPoint x: 410, startPoint y: 145, endPoint x: 357, endPoint y: 142, distance: 53.4
click at [380, 143] on span "Since the early eighties we have been only too aware of the devastating effects…" at bounding box center [401, 154] width 215 height 46
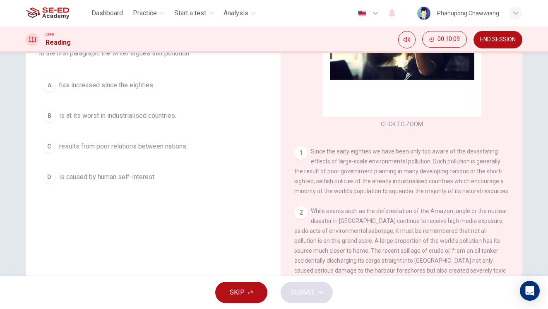
scroll to position [69, 0]
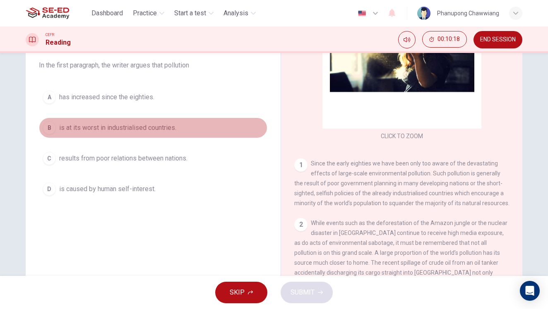
click at [121, 134] on button "B is at its worst in industrialised countries." at bounding box center [153, 127] width 228 height 21
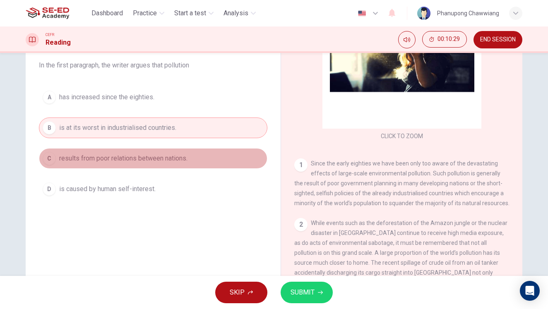
click at [149, 161] on span "results from poor relations between nations." at bounding box center [123, 158] width 128 height 10
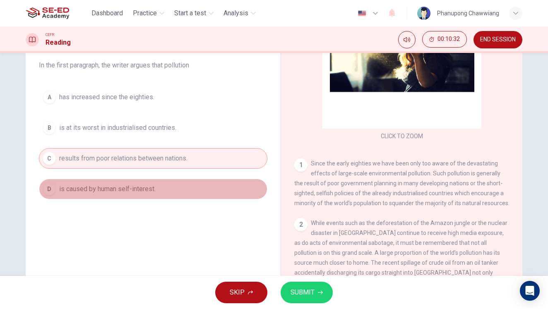
click at [161, 189] on button "D is caused by human self-interest." at bounding box center [153, 189] width 228 height 21
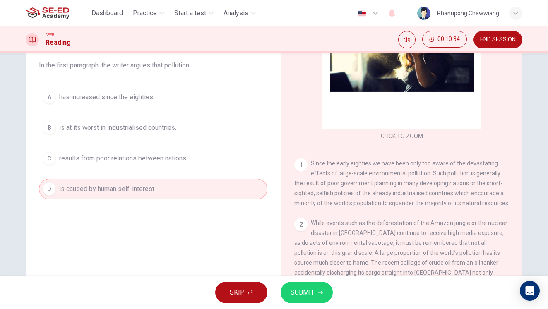
click at [158, 137] on button "B is at its worst in industrialised countries." at bounding box center [153, 127] width 228 height 21
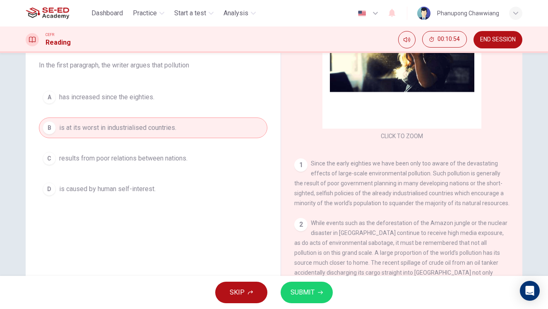
click at [153, 156] on span "results from poor relations between nations." at bounding box center [123, 158] width 128 height 10
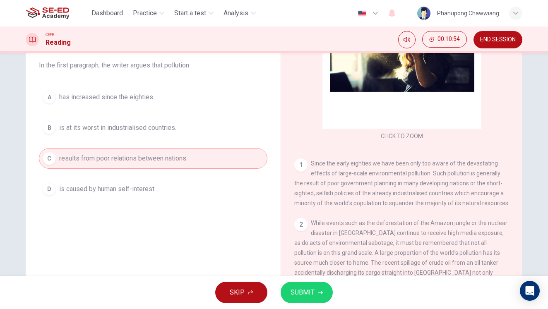
drag, startPoint x: 132, startPoint y: 189, endPoint x: 133, endPoint y: 183, distance: 5.9
click at [132, 189] on span "is caused by human self-interest." at bounding box center [107, 189] width 96 height 10
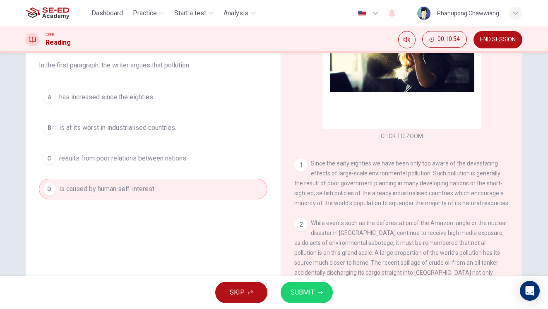
click at [137, 109] on div "A has increased since the eighties. B is at its worst in industrialised countri…" at bounding box center [153, 143] width 228 height 113
click at [138, 104] on button "A has increased since the eighties." at bounding box center [153, 97] width 228 height 21
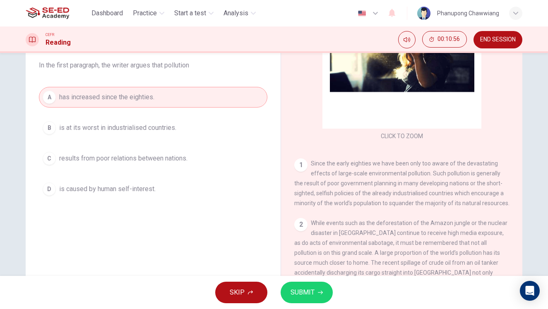
click at [283, 281] on div "SKIP SUBMIT" at bounding box center [274, 292] width 548 height 33
click at [298, 292] on span "SUBMIT" at bounding box center [302, 293] width 24 height 12
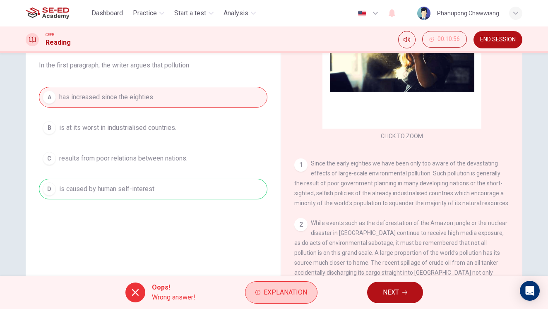
click at [266, 295] on span "Explanation" at bounding box center [285, 293] width 43 height 12
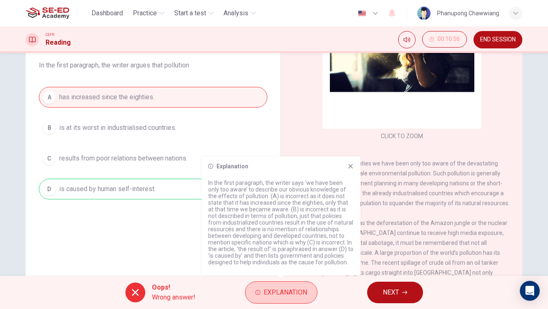
click at [266, 295] on span "Explanation" at bounding box center [285, 293] width 43 height 12
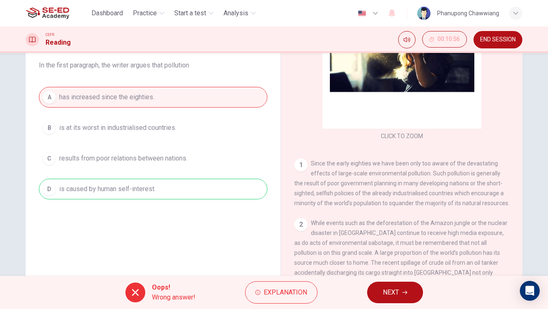
click at [401, 292] on button "NEXT" at bounding box center [395, 293] width 56 height 22
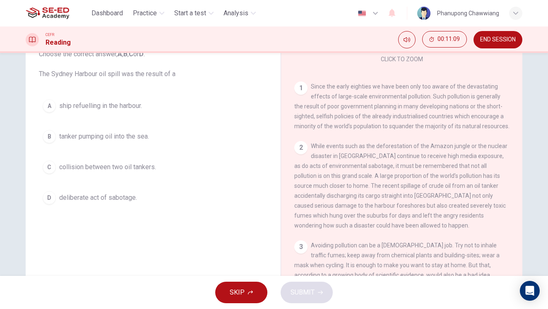
scroll to position [53, 0]
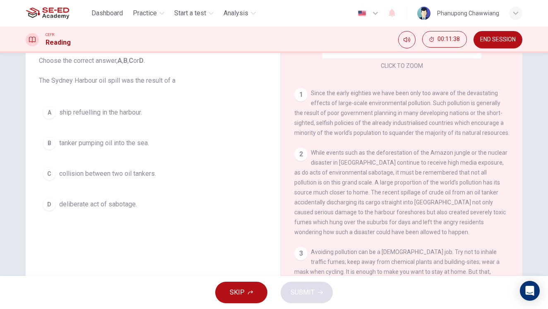
drag, startPoint x: 340, startPoint y: 231, endPoint x: 458, endPoint y: 233, distance: 117.9
click at [456, 233] on span "While events such as the deforestation of the Amazon jungle or the nuclear disa…" at bounding box center [400, 192] width 213 height 86
drag, startPoint x: 304, startPoint y: 243, endPoint x: 410, endPoint y: 249, distance: 106.1
click at [408, 249] on div "CLICK TO ZOOM Click to Zoom 1 Since the early eighties we have been only too aw…" at bounding box center [407, 178] width 226 height 251
drag, startPoint x: 371, startPoint y: 170, endPoint x: 467, endPoint y: 181, distance: 97.0
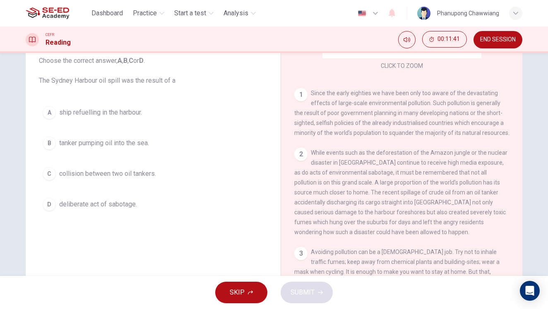
click at [467, 181] on span "While events such as the deforestation of the Amazon jungle or the nuclear disa…" at bounding box center [400, 192] width 213 height 86
drag, startPoint x: 362, startPoint y: 209, endPoint x: 354, endPoint y: 208, distance: 7.6
click at [359, 208] on div "2 While events such as the deforestation of the Amazon jungle or the nuclear di…" at bounding box center [401, 192] width 215 height 89
drag, startPoint x: 324, startPoint y: 176, endPoint x: 453, endPoint y: 194, distance: 130.3
click at [441, 190] on div "2 While events such as the deforestation of the Amazon jungle or the nuclear di…" at bounding box center [401, 192] width 215 height 89
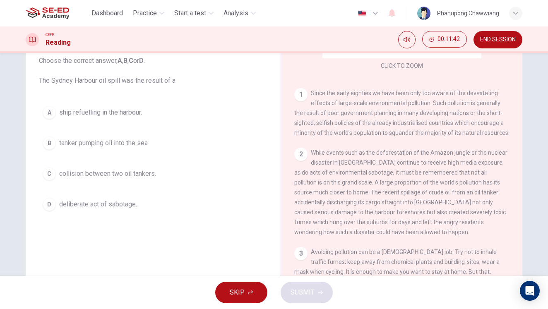
click at [457, 196] on div "2 While events such as the deforestation of the Amazon jungle or the nuclear di…" at bounding box center [401, 192] width 215 height 89
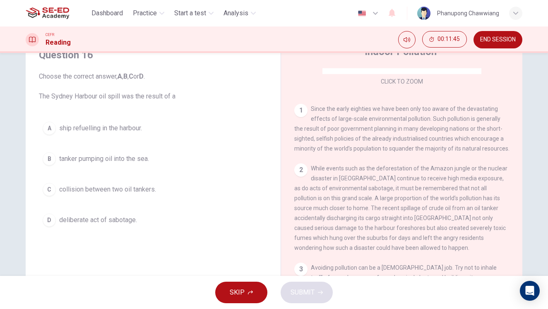
click at [114, 135] on button "A ship refuelling in the harbour." at bounding box center [153, 128] width 228 height 21
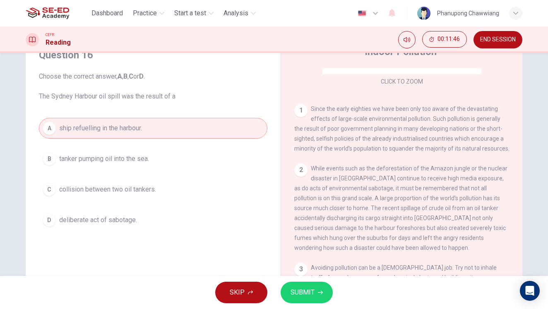
scroll to position [44, 0]
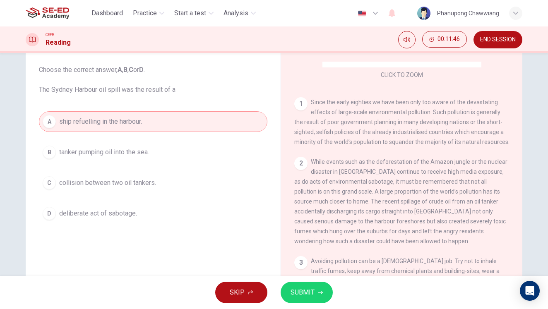
drag, startPoint x: 110, startPoint y: 157, endPoint x: 127, endPoint y: 170, distance: 21.7
click at [110, 157] on button "B tanker pumping oil into the sea." at bounding box center [153, 152] width 228 height 21
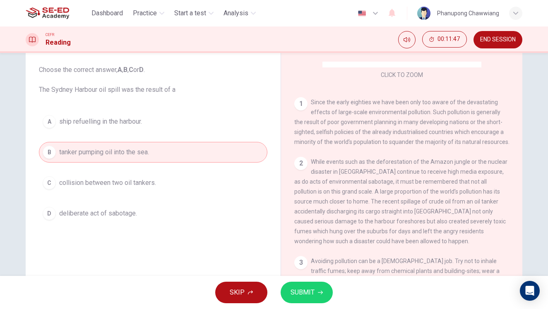
click at [129, 190] on button "C collision between two oil tankers." at bounding box center [153, 183] width 228 height 21
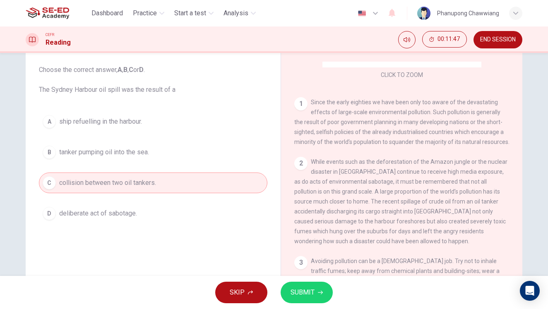
click at [125, 225] on div "Question 16 Choose the correct answer, A , B , C or D . The Sydney Harbour oil …" at bounding box center [153, 133] width 242 height 199
click at [131, 213] on span "deliberate act of sabotage." at bounding box center [98, 213] width 78 height 10
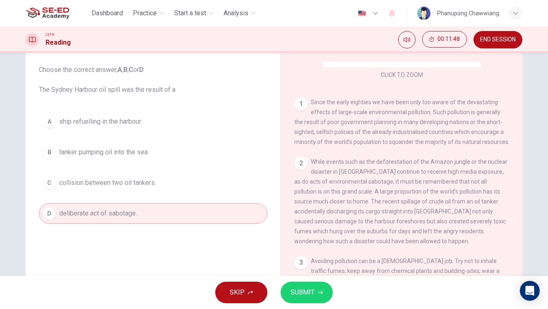
click at [146, 180] on span "collision between two oil tankers." at bounding box center [107, 183] width 97 height 10
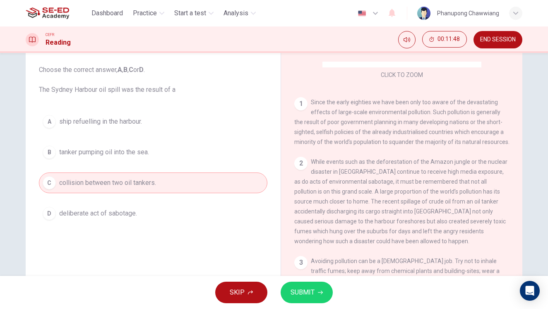
click at [123, 136] on div "A ship refuelling in the harbour. B tanker pumping oil into the sea. C collisio…" at bounding box center [153, 167] width 228 height 113
click at [126, 125] on span "ship refuelling in the harbour." at bounding box center [100, 122] width 83 height 10
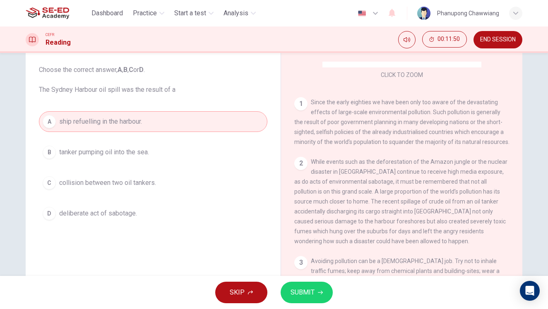
drag, startPoint x: 319, startPoint y: 295, endPoint x: 300, endPoint y: 270, distance: 31.1
click at [319, 295] on button "SUBMIT" at bounding box center [306, 293] width 52 height 22
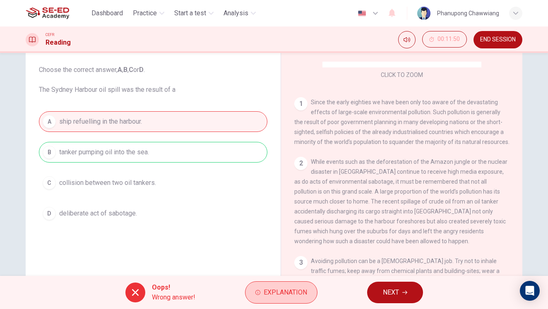
click at [270, 293] on span "Explanation" at bounding box center [285, 293] width 43 height 12
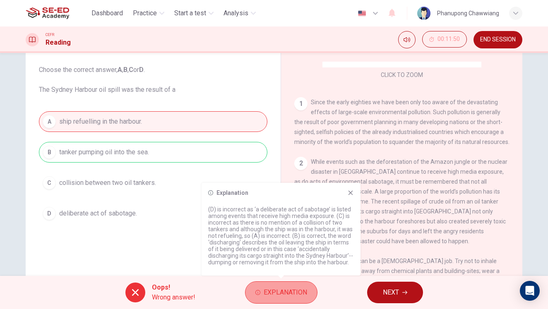
click at [264, 295] on span "Explanation" at bounding box center [285, 293] width 43 height 12
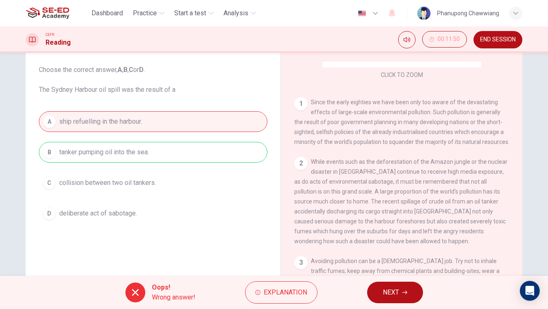
drag, startPoint x: 305, startPoint y: 221, endPoint x: 348, endPoint y: 234, distance: 45.3
click at [340, 233] on span "While events such as the deforestation of the Amazon jungle or the nuclear disa…" at bounding box center [400, 201] width 213 height 86
click at [410, 237] on div "2 While events such as the deforestation of the Amazon jungle or the nuclear di…" at bounding box center [401, 201] width 215 height 89
drag, startPoint x: 450, startPoint y: 234, endPoint x: 450, endPoint y: 228, distance: 5.9
click at [450, 230] on span "While events such as the deforestation of the Amazon jungle or the nuclear disa…" at bounding box center [400, 201] width 213 height 86
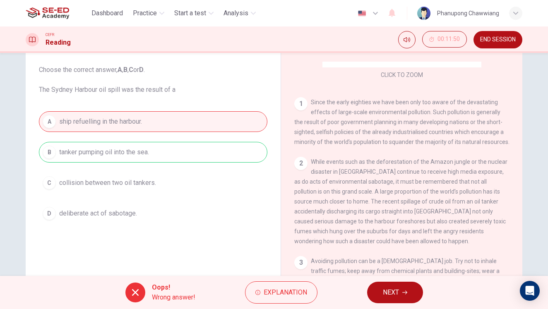
click at [451, 225] on div "2 While events such as the deforestation of the Amazon jungle or the nuclear di…" at bounding box center [401, 201] width 215 height 89
click at [431, 243] on span "While events such as the deforestation of the Amazon jungle or the nuclear disa…" at bounding box center [400, 201] width 213 height 86
drag, startPoint x: 343, startPoint y: 242, endPoint x: 404, endPoint y: 242, distance: 60.8
click at [403, 241] on span "While events such as the deforestation of the Amazon jungle or the nuclear disa…" at bounding box center [400, 201] width 213 height 86
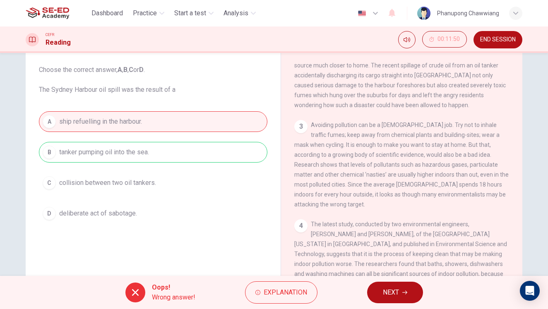
scroll to position [289, 0]
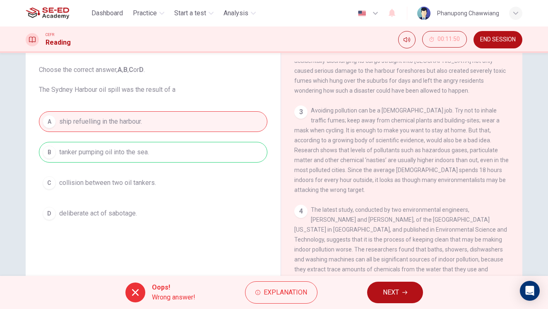
drag, startPoint x: 383, startPoint y: 297, endPoint x: 381, endPoint y: 293, distance: 5.2
click at [383, 297] on span "NEXT" at bounding box center [391, 293] width 16 height 12
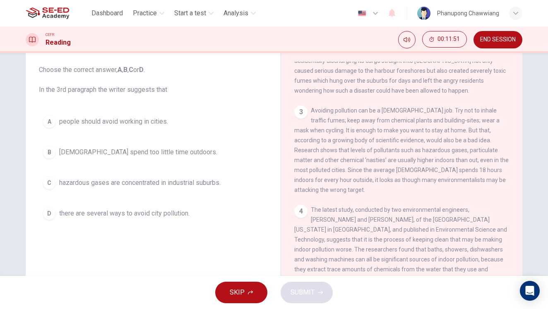
scroll to position [43, 0]
drag, startPoint x: 90, startPoint y: 89, endPoint x: 188, endPoint y: 94, distance: 98.6
click at [188, 94] on span "Choose the correct answer, A , B , C or D . In the 3rd paragraph the writer sug…" at bounding box center [153, 82] width 228 height 30
drag, startPoint x: 421, startPoint y: 133, endPoint x: 473, endPoint y: 134, distance: 51.7
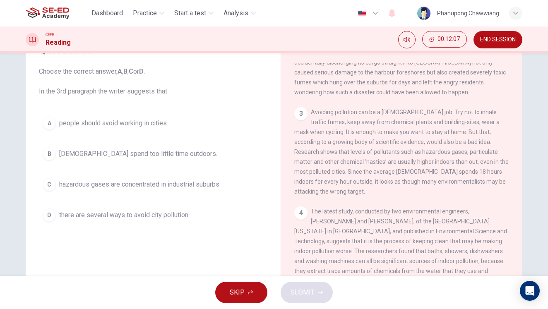
click at [473, 134] on span "Avoiding pollution can be a [DEMOGRAPHIC_DATA] job. Try not to inhale traffic f…" at bounding box center [401, 152] width 214 height 86
drag, startPoint x: 418, startPoint y: 151, endPoint x: 479, endPoint y: 157, distance: 61.5
click at [479, 157] on div "3 Avoiding pollution can be a [DEMOGRAPHIC_DATA] job. Try not to inhale traffic…" at bounding box center [401, 151] width 215 height 89
drag, startPoint x: 324, startPoint y: 144, endPoint x: 415, endPoint y: 175, distance: 96.2
click at [415, 175] on span "Avoiding pollution can be a [DEMOGRAPHIC_DATA] job. Try not to inhale traffic f…" at bounding box center [401, 152] width 214 height 86
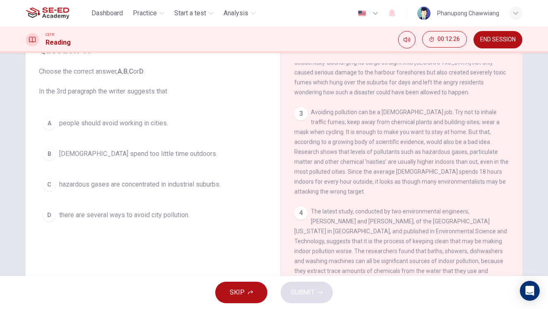
drag, startPoint x: 312, startPoint y: 195, endPoint x: 364, endPoint y: 196, distance: 52.1
click at [364, 196] on div "3 Avoiding pollution can be a [DEMOGRAPHIC_DATA] job. Try not to inhale traffic…" at bounding box center [401, 151] width 215 height 89
drag, startPoint x: 364, startPoint y: 179, endPoint x: 473, endPoint y: 180, distance: 109.2
click at [473, 180] on span "Avoiding pollution can be a [DEMOGRAPHIC_DATA] job. Try not to inhale traffic f…" at bounding box center [401, 152] width 214 height 86
drag, startPoint x: 386, startPoint y: 168, endPoint x: 452, endPoint y: 171, distance: 65.8
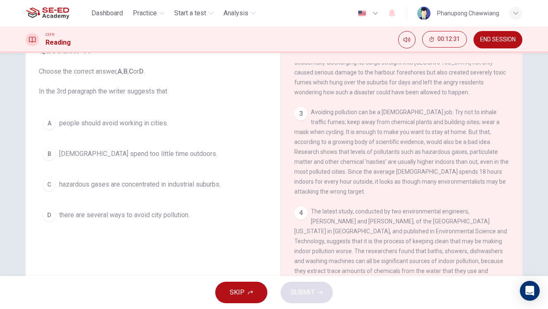
click at [452, 171] on span "Avoiding pollution can be a [DEMOGRAPHIC_DATA] job. Try not to inhale traffic f…" at bounding box center [401, 152] width 214 height 86
drag, startPoint x: 356, startPoint y: 182, endPoint x: 455, endPoint y: 184, distance: 99.7
click at [455, 184] on span "Avoiding pollution can be a [DEMOGRAPHIC_DATA] job. Try not to inhale traffic f…" at bounding box center [401, 152] width 214 height 86
click at [170, 158] on span "[DEMOGRAPHIC_DATA] spend too little time outdoors." at bounding box center [138, 154] width 158 height 10
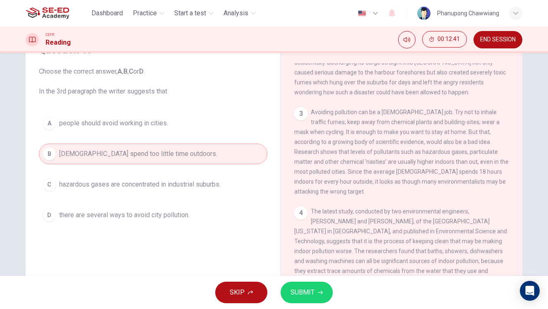
click at [311, 288] on span "SUBMIT" at bounding box center [302, 293] width 24 height 12
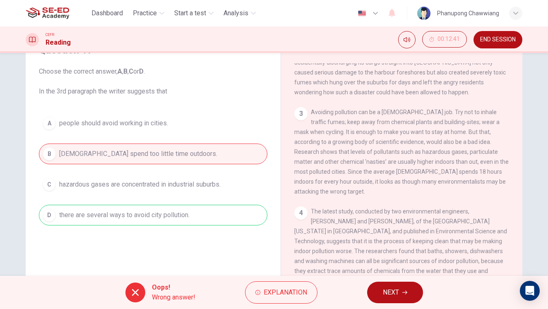
click at [388, 295] on span "NEXT" at bounding box center [391, 293] width 16 height 12
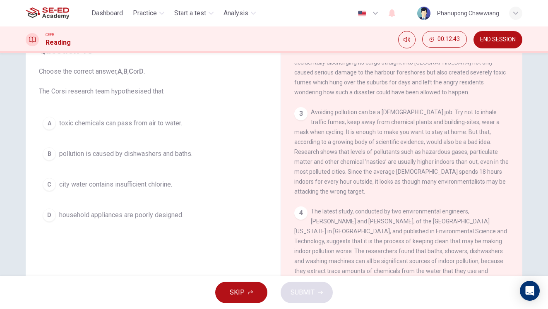
drag, startPoint x: 35, startPoint y: 89, endPoint x: 193, endPoint y: 92, distance: 157.6
click at [193, 92] on div "Question 18 Choose the correct answer, A , B , C or D . The Corsi research team…" at bounding box center [153, 134] width 242 height 199
click at [193, 92] on span "Choose the correct answer, A , B , C or D . The Corsi research team hypothesise…" at bounding box center [153, 82] width 228 height 30
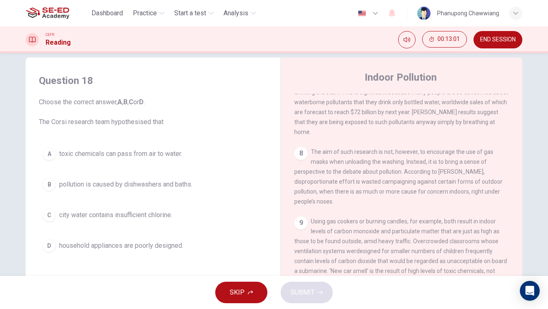
scroll to position [38, 0]
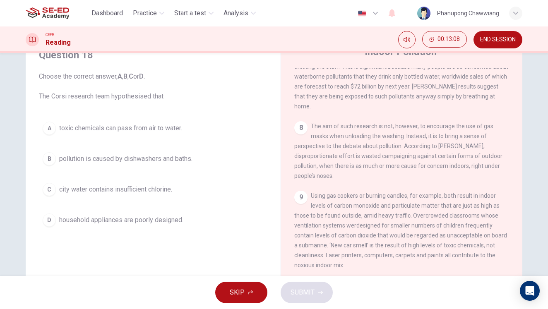
click at [153, 165] on button "B pollution is caused by dishwashers and baths." at bounding box center [153, 159] width 228 height 21
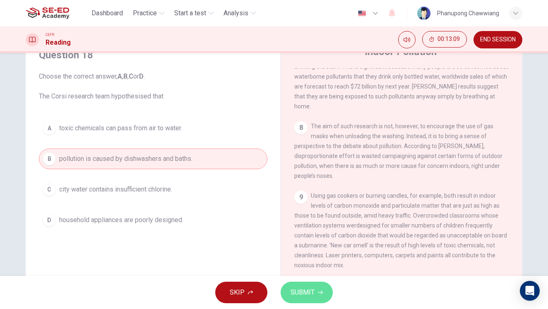
drag, startPoint x: 304, startPoint y: 292, endPoint x: 292, endPoint y: 276, distance: 20.7
click at [304, 292] on span "SUBMIT" at bounding box center [302, 293] width 24 height 12
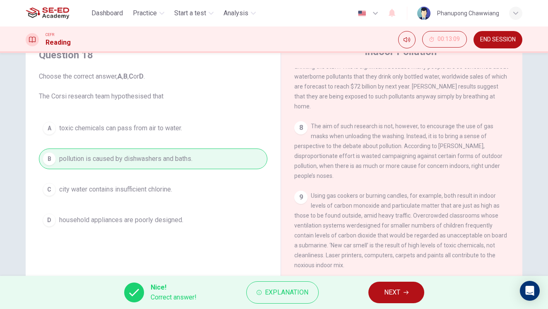
click at [390, 291] on span "NEXT" at bounding box center [392, 293] width 16 height 12
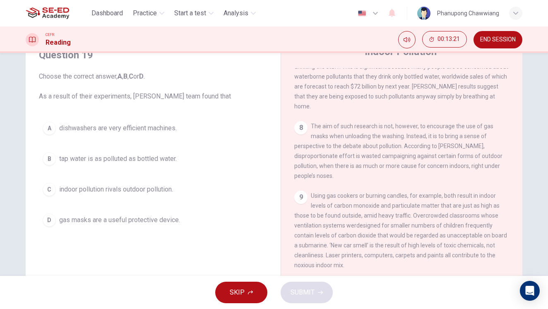
click at [141, 165] on button "B tap water is as polluted as bottled water." at bounding box center [153, 159] width 228 height 21
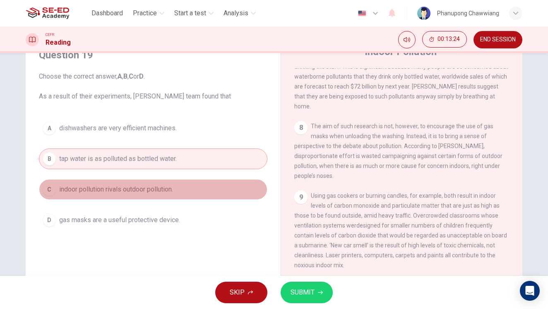
click at [115, 196] on button "C indoor pollution rivals outdoor pollution." at bounding box center [153, 189] width 228 height 21
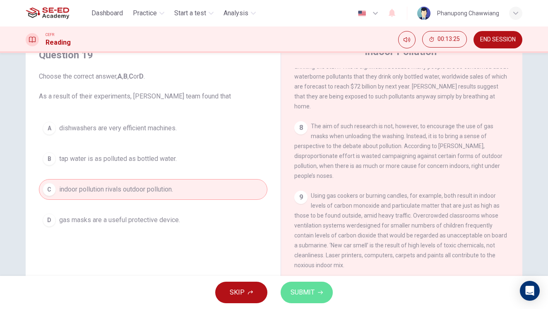
drag, startPoint x: 302, startPoint y: 293, endPoint x: 274, endPoint y: 270, distance: 35.8
click at [302, 293] on span "SUBMIT" at bounding box center [302, 293] width 24 height 12
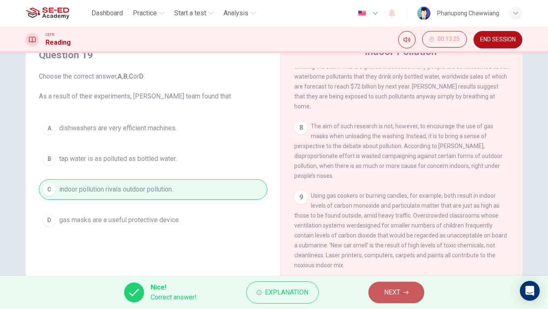
click at [382, 294] on button "NEXT" at bounding box center [396, 293] width 56 height 22
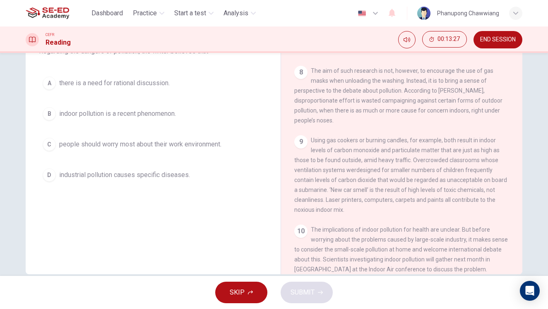
scroll to position [15, 0]
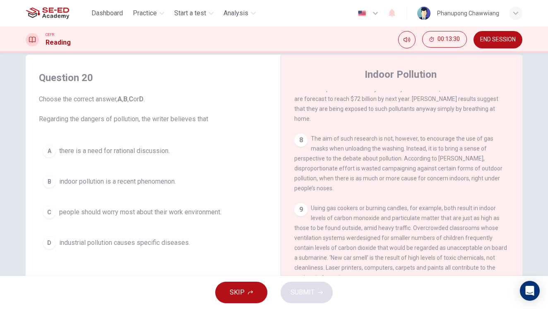
drag, startPoint x: 38, startPoint y: 117, endPoint x: 214, endPoint y: 119, distance: 176.6
click at [214, 119] on span "Choose the correct answer, A , B , C or D . Regarding the dangers of pollution,…" at bounding box center [153, 109] width 228 height 30
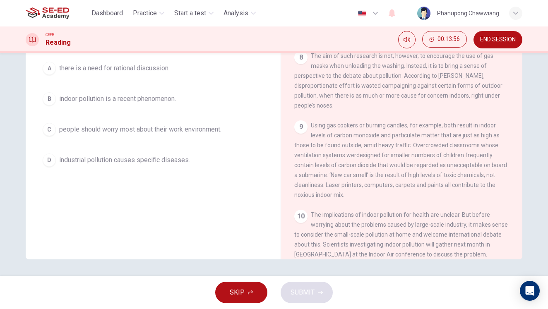
scroll to position [35, 0]
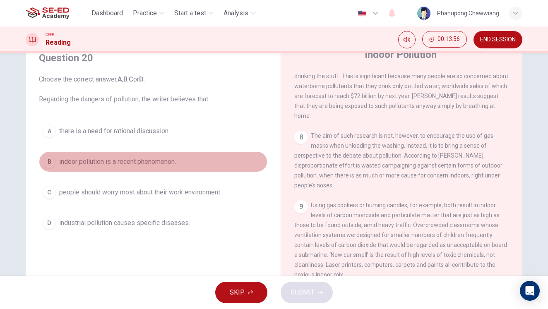
drag, startPoint x: 114, startPoint y: 160, endPoint x: 123, endPoint y: 164, distance: 9.8
click at [114, 160] on span "indoor pollution is a recent phenomenon." at bounding box center [117, 162] width 117 height 10
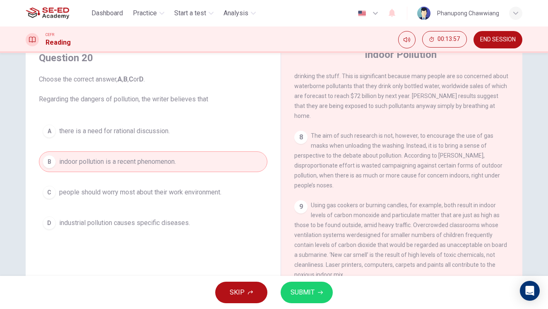
drag, startPoint x: 314, startPoint y: 291, endPoint x: 314, endPoint y: 283, distance: 8.3
click at [315, 291] on button "SUBMIT" at bounding box center [306, 293] width 52 height 22
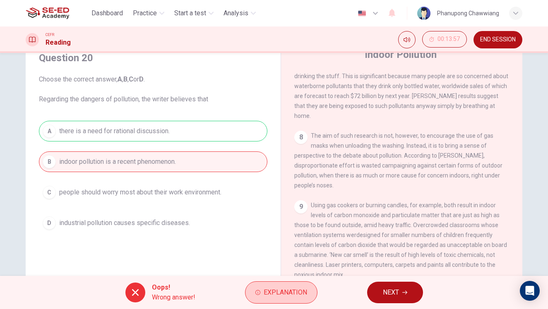
click at [281, 289] on span "Explanation" at bounding box center [285, 293] width 43 height 12
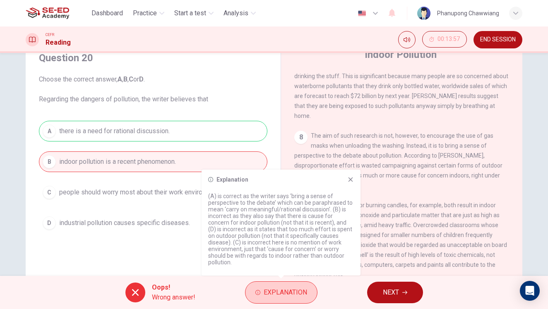
click at [280, 290] on span "Explanation" at bounding box center [285, 293] width 43 height 12
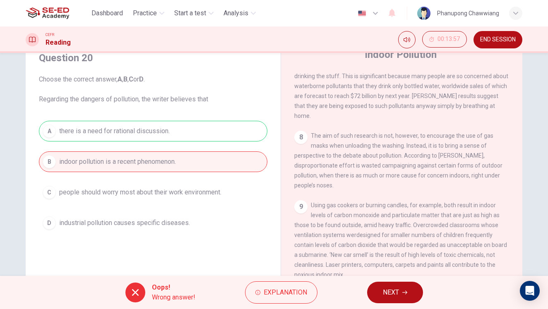
click at [386, 289] on span "NEXT" at bounding box center [391, 293] width 16 height 12
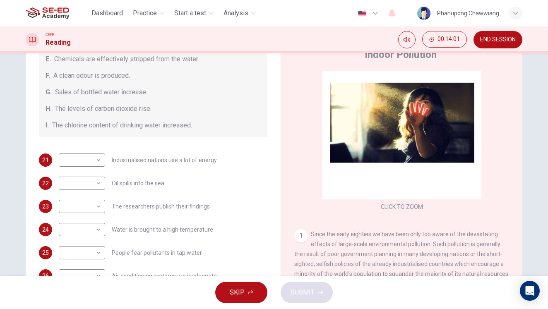
scroll to position [98, 0]
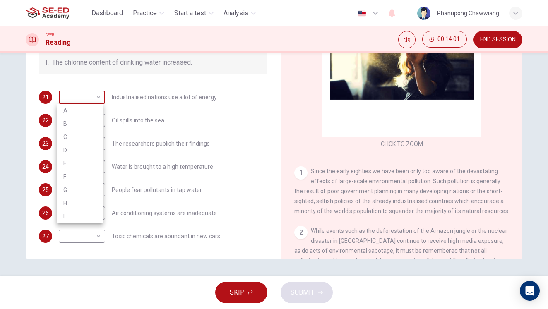
click at [94, 97] on body "This site uses cookies, as explained in our Privacy Policy . If you agree to th…" at bounding box center [274, 154] width 548 height 309
click at [94, 97] on div at bounding box center [274, 154] width 548 height 309
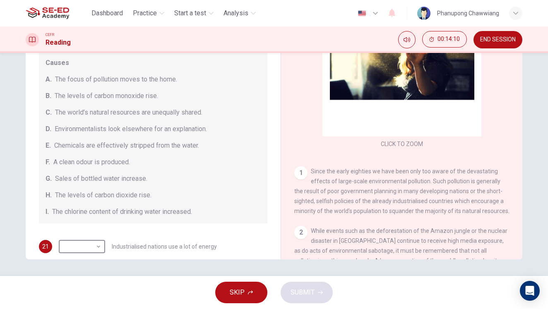
scroll to position [63, 0]
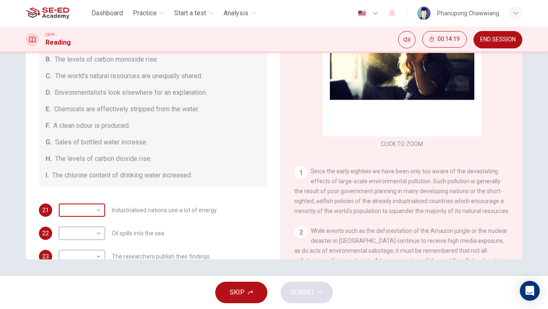
click at [94, 208] on body "This site uses cookies, as explained in our Privacy Policy . If you agree to th…" at bounding box center [274, 154] width 548 height 309
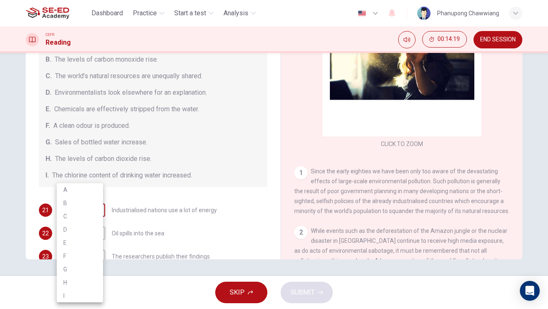
click at [94, 208] on li "B" at bounding box center [80, 202] width 46 height 13
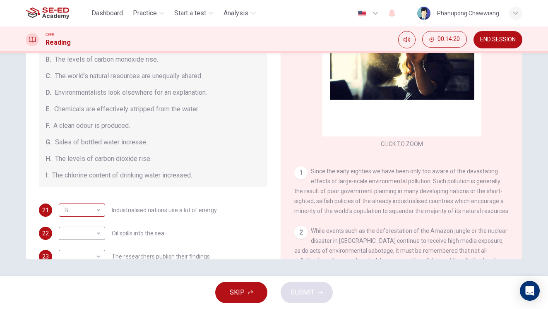
click at [94, 208] on li "B" at bounding box center [79, 208] width 35 height 7
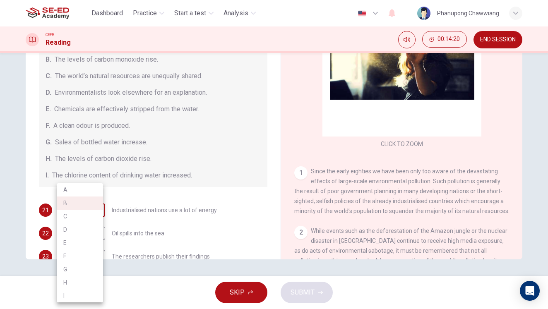
click at [94, 208] on body "This site uses cookies, as explained in our Privacy Policy . If you agree to th…" at bounding box center [274, 154] width 548 height 309
click at [94, 208] on li "B" at bounding box center [80, 202] width 46 height 13
click at [94, 208] on body "This site uses cookies, as explained in our Privacy Policy . If you agree to th…" at bounding box center [274, 154] width 548 height 309
click at [81, 243] on li "E" at bounding box center [80, 242] width 46 height 13
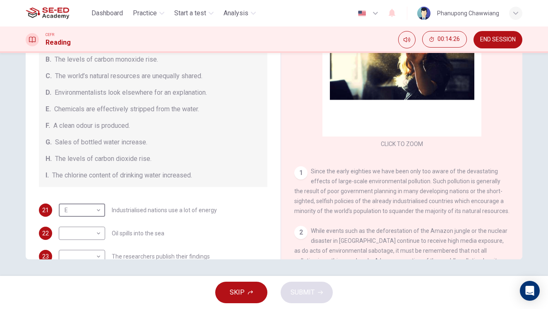
scroll to position [65, 0]
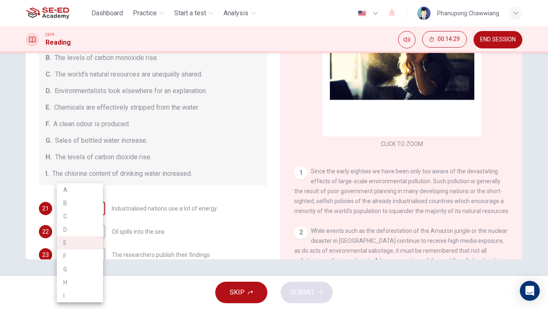
click at [87, 209] on body "This site uses cookies, as explained in our Privacy Policy . If you agree to th…" at bounding box center [274, 154] width 548 height 309
click at [76, 231] on li "D" at bounding box center [80, 229] width 46 height 13
type input "D"
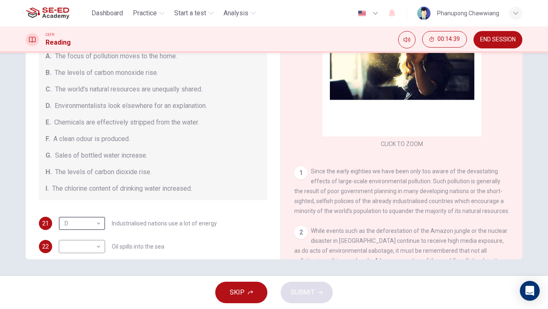
scroll to position [62, 0]
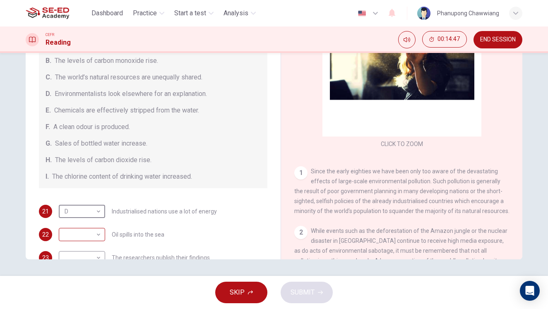
click at [93, 232] on body "This site uses cookies, as explained in our Privacy Policy . If you agree to th…" at bounding box center [274, 154] width 548 height 309
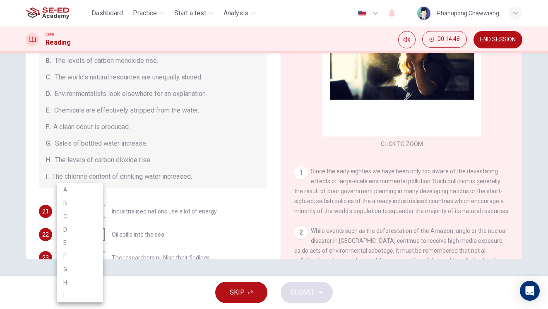
click at [79, 244] on li "E" at bounding box center [80, 242] width 46 height 13
type input "E"
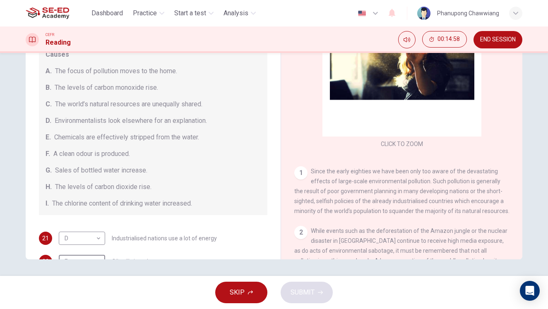
scroll to position [84, 0]
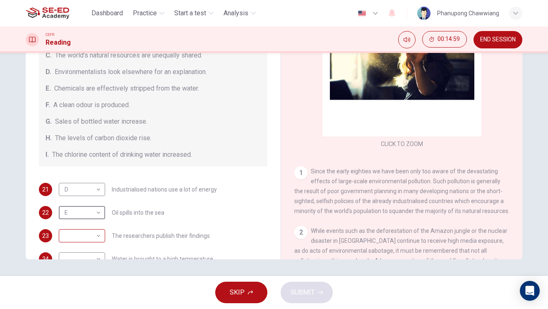
click at [82, 235] on body "This site uses cookies, as explained in our Privacy Policy . If you agree to th…" at bounding box center [274, 154] width 548 height 309
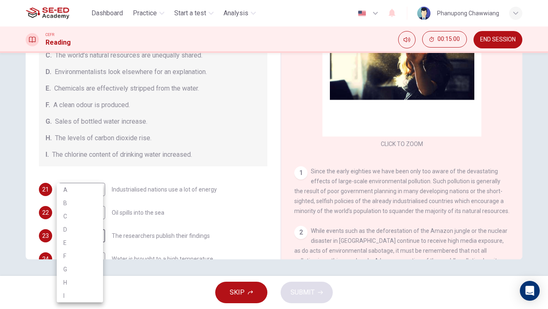
click at [84, 192] on li "A" at bounding box center [80, 189] width 46 height 13
type input "A"
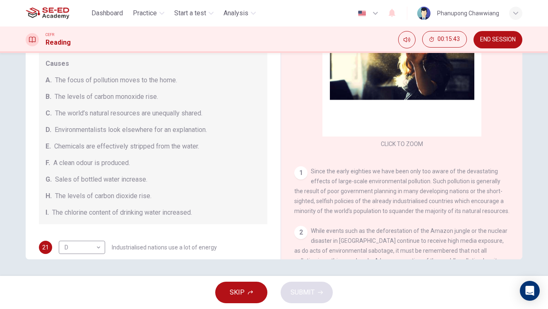
scroll to position [176, 0]
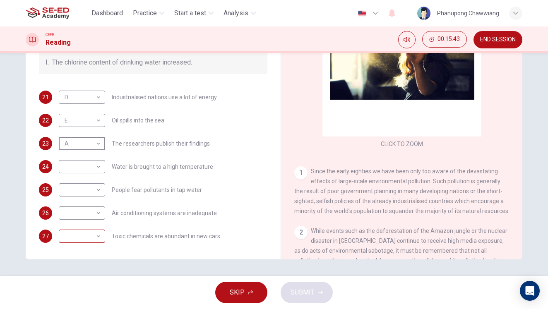
click at [91, 236] on body "This site uses cookies, as explained in our Privacy Policy . If you agree to th…" at bounding box center [274, 154] width 548 height 309
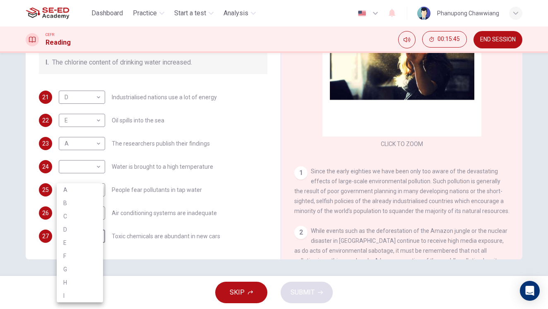
click at [86, 206] on li "B" at bounding box center [80, 202] width 46 height 13
type input "B"
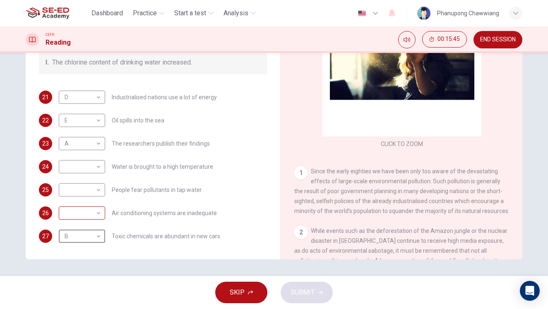
click at [89, 213] on body "This site uses cookies, as explained in our Privacy Policy . If you agree to th…" at bounding box center [274, 154] width 548 height 309
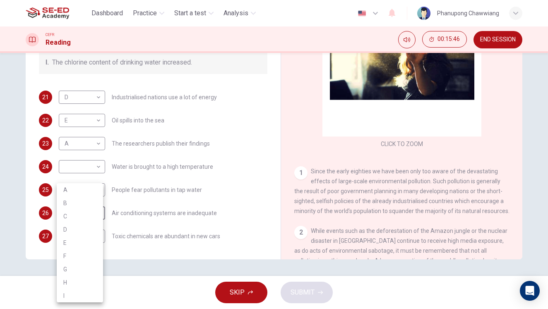
click at [161, 210] on div at bounding box center [274, 154] width 548 height 309
click at [93, 211] on body "This site uses cookies, as explained in our Privacy Policy . If you agree to th…" at bounding box center [274, 154] width 548 height 309
click at [69, 281] on li "H" at bounding box center [80, 282] width 46 height 13
type input "H"
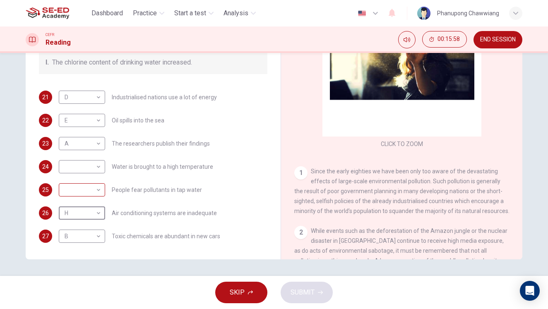
click at [87, 190] on body "This site uses cookies, as explained in our Privacy Policy . If you agree to th…" at bounding box center [274, 154] width 548 height 309
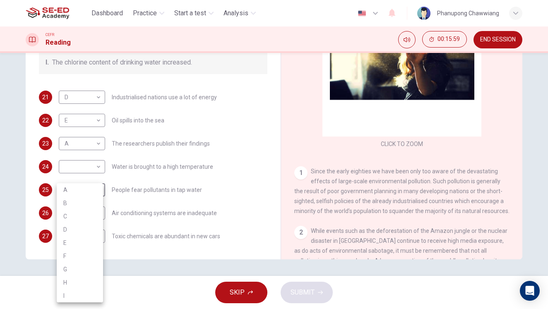
drag, startPoint x: 77, startPoint y: 267, endPoint x: 82, endPoint y: 260, distance: 9.2
click at [77, 268] on li "G" at bounding box center [80, 269] width 46 height 13
type input "G"
click at [86, 171] on body "This site uses cookies, as explained in our Privacy Policy . If you agree to th…" at bounding box center [274, 154] width 548 height 309
click at [67, 208] on li "C" at bounding box center [80, 206] width 46 height 13
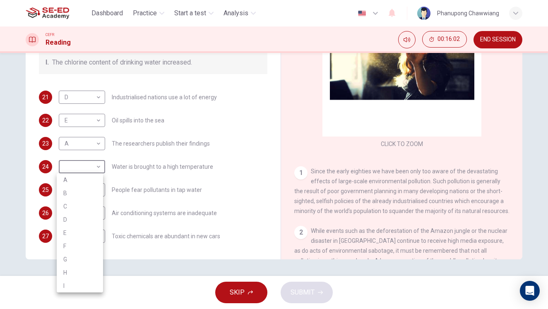
type input "C"
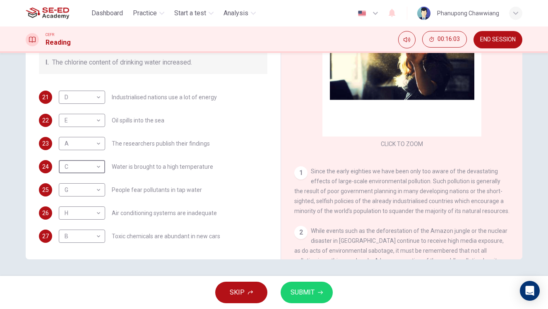
click at [318, 293] on icon "button" at bounding box center [320, 292] width 5 height 5
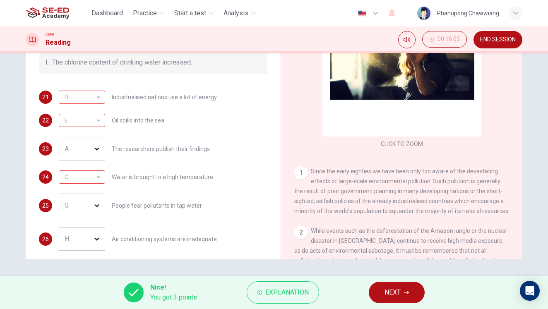
click at [388, 294] on span "NEXT" at bounding box center [392, 293] width 16 height 12
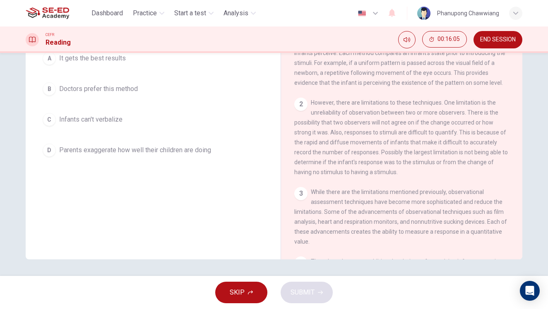
scroll to position [0, 0]
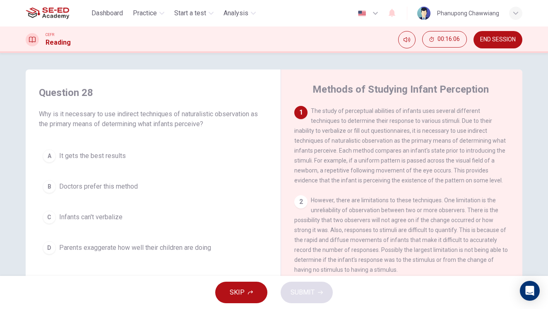
click at [506, 34] on button "END SESSION" at bounding box center [497, 39] width 49 height 17
